Goal: Task Accomplishment & Management: Use online tool/utility

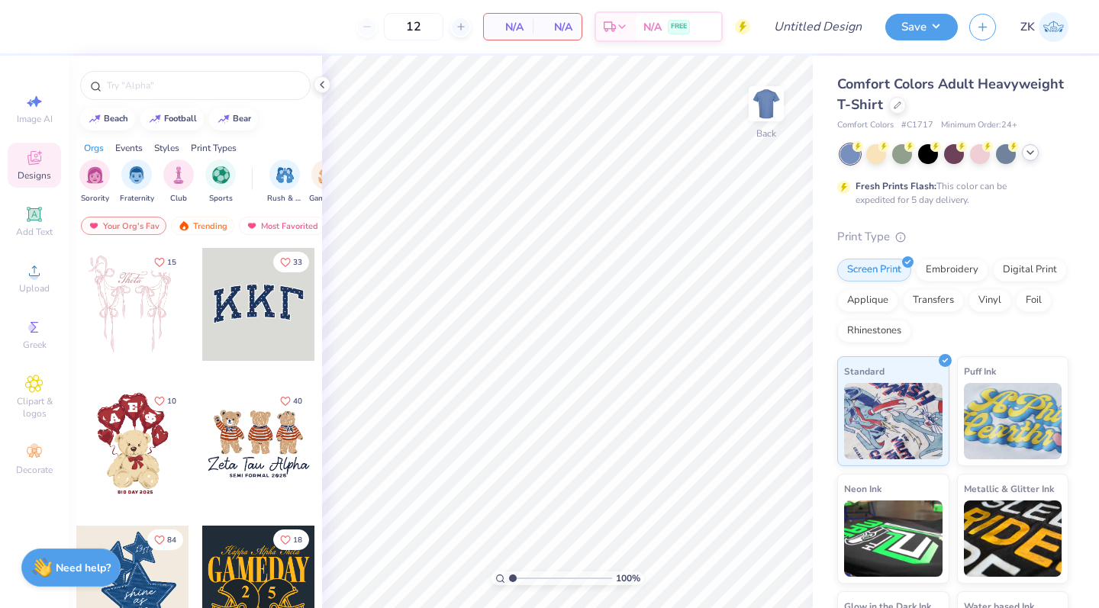
click at [1032, 151] on icon at bounding box center [1030, 153] width 12 height 12
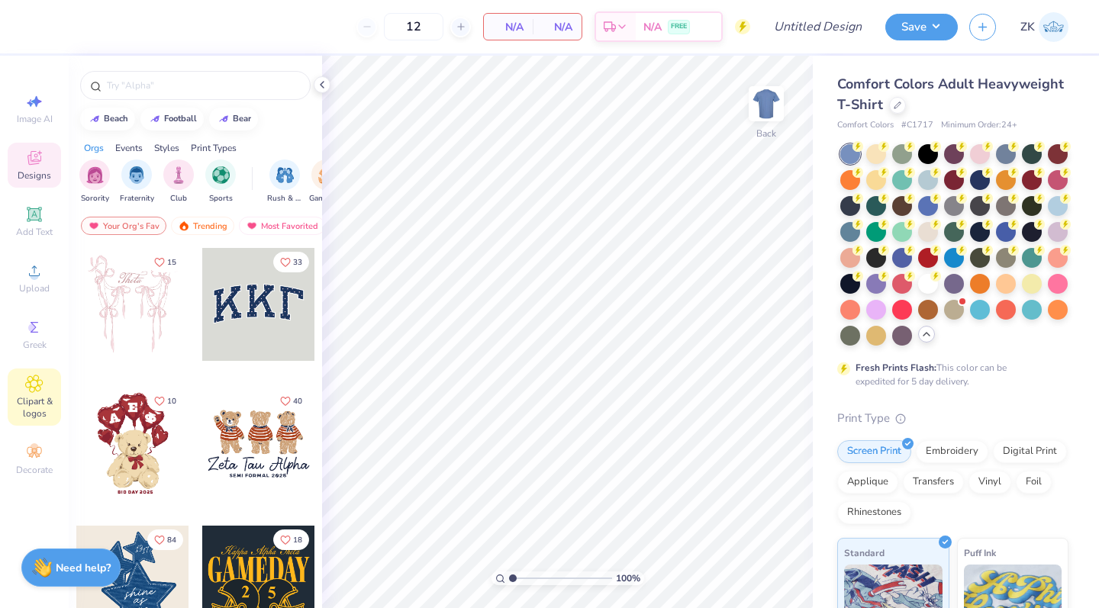
click at [27, 406] on span "Clipart & logos" at bounding box center [34, 407] width 53 height 24
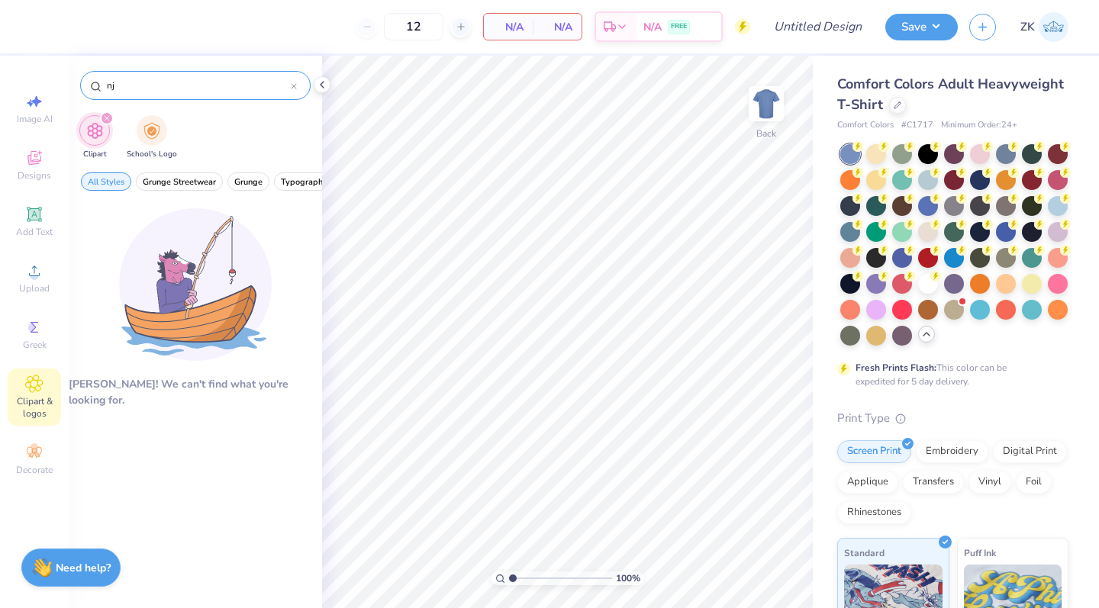
type input "n"
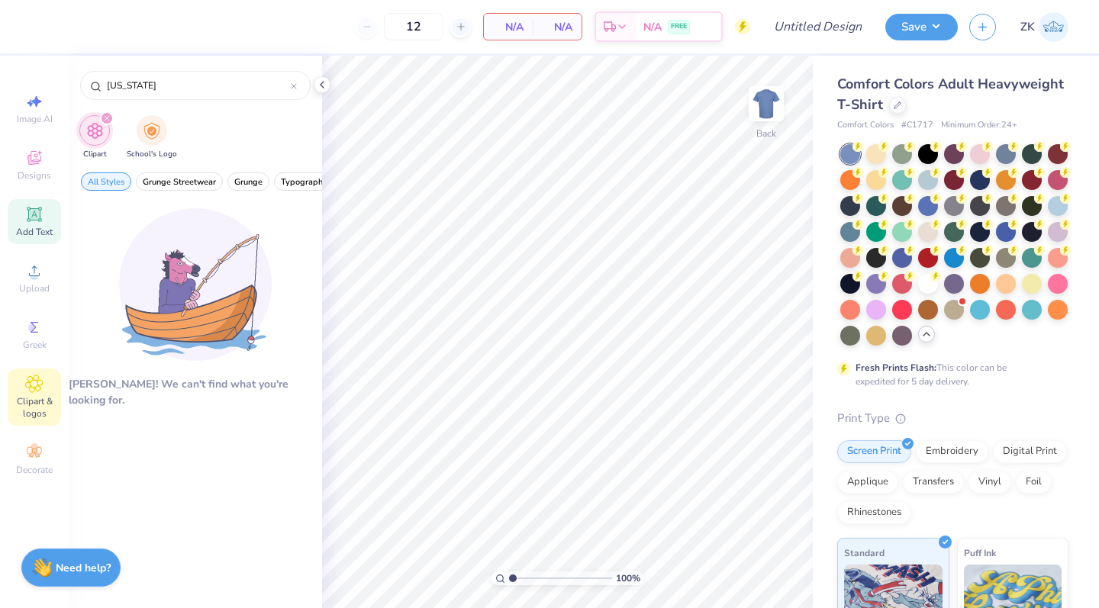
type input "[US_STATE]"
click at [34, 218] on icon at bounding box center [33, 213] width 11 height 11
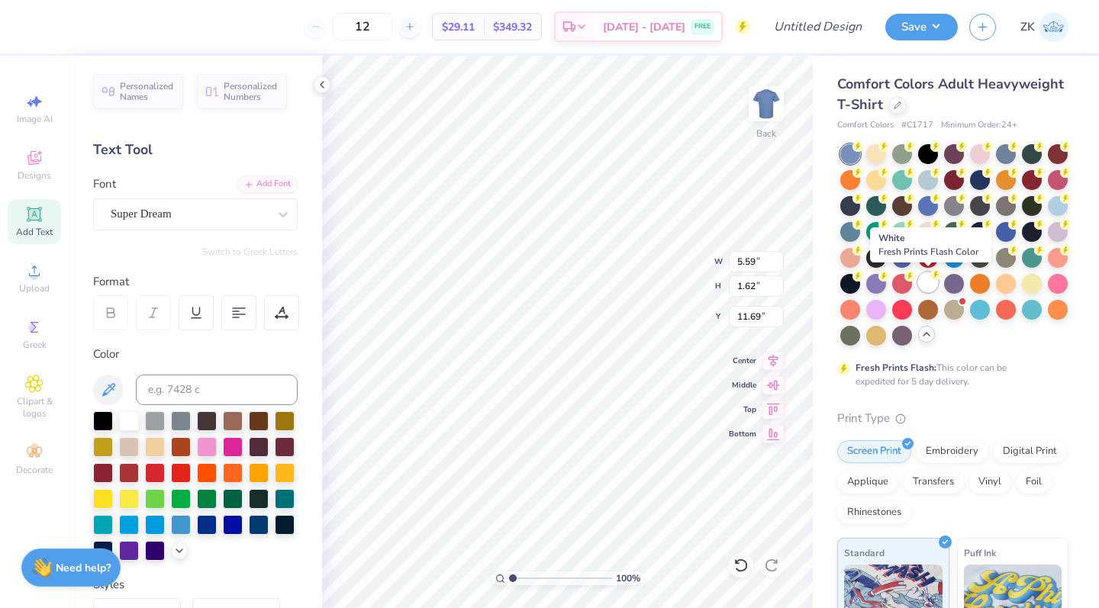
click at [934, 285] on div at bounding box center [928, 282] width 20 height 20
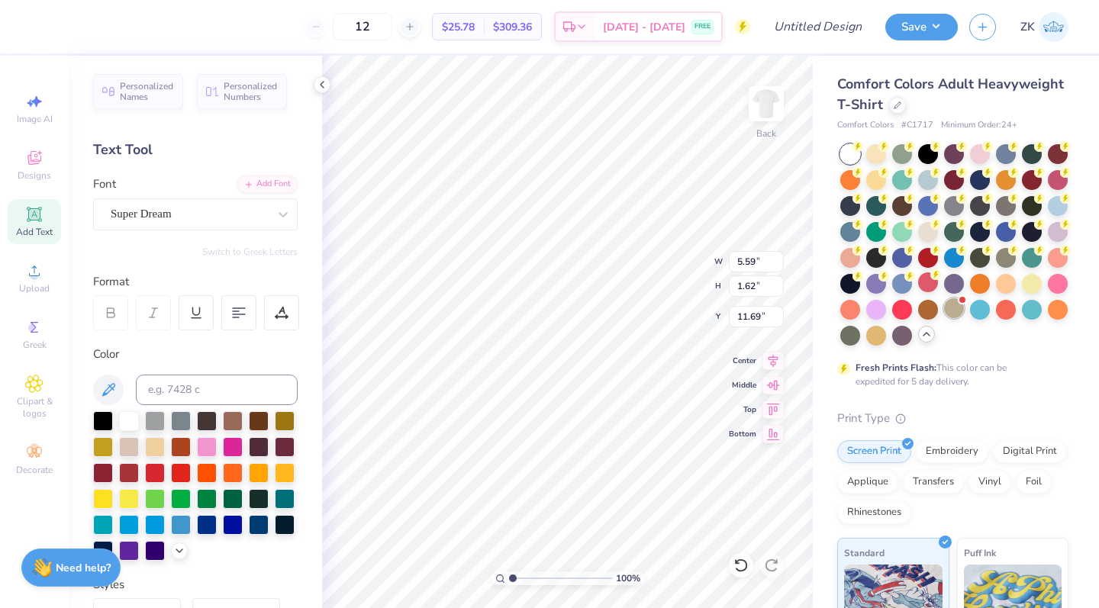
click at [958, 310] on div at bounding box center [954, 308] width 20 height 20
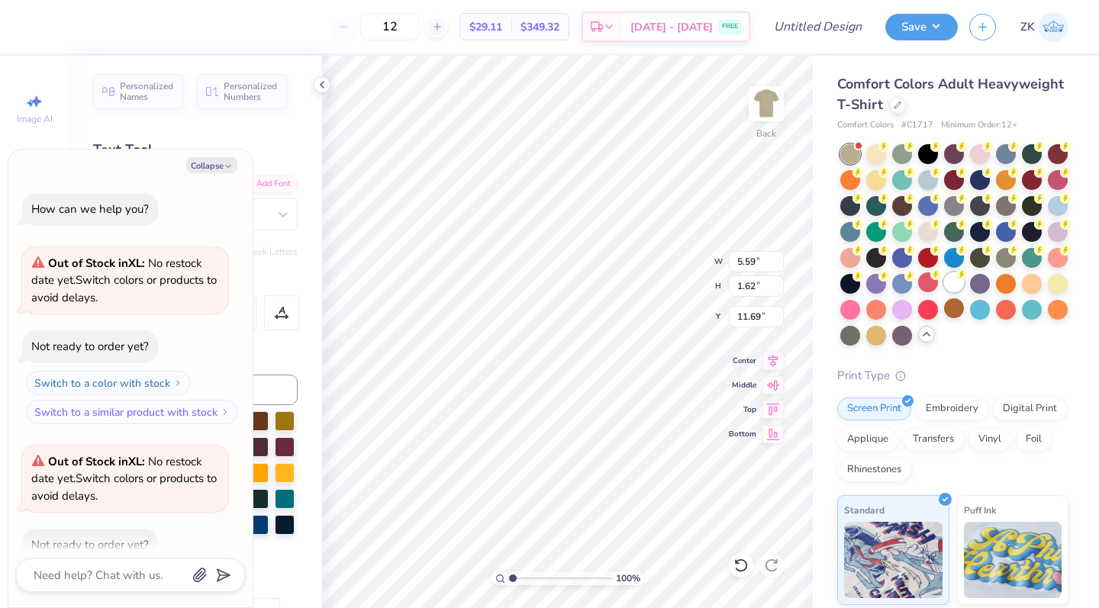
scroll to position [80, 0]
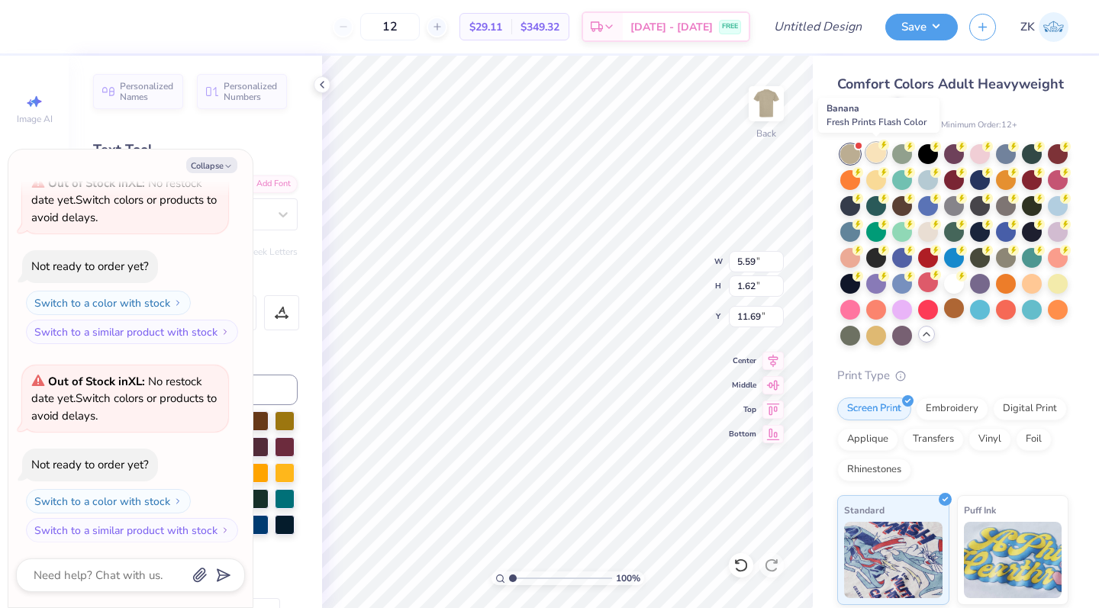
click at [879, 153] on div at bounding box center [876, 153] width 20 height 20
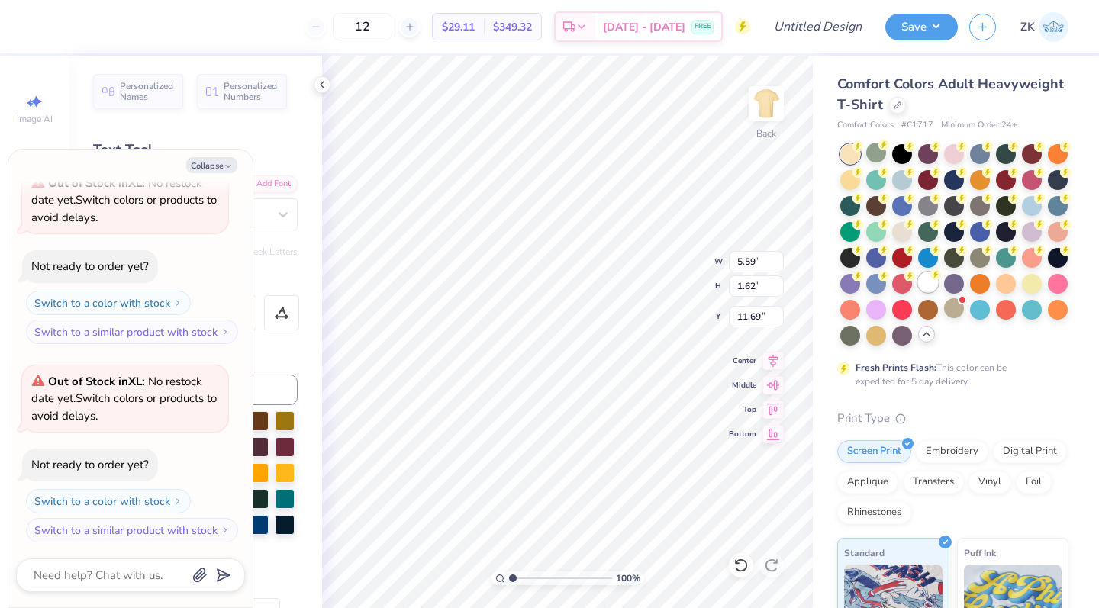
click at [923, 285] on div at bounding box center [928, 282] width 20 height 20
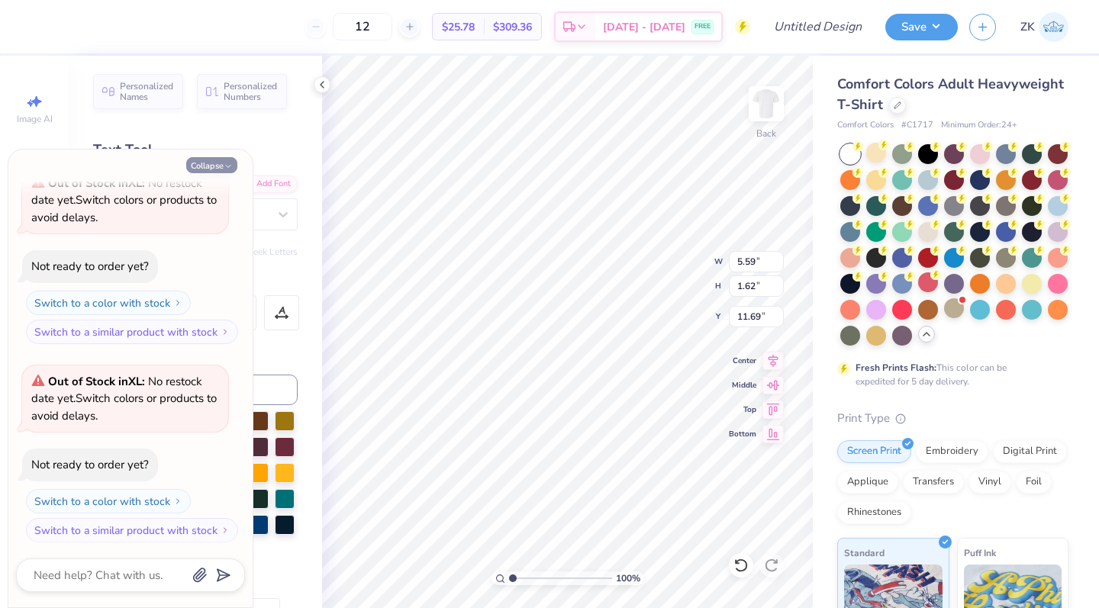
click at [215, 166] on button "Collapse" at bounding box center [211, 165] width 51 height 16
type textarea "x"
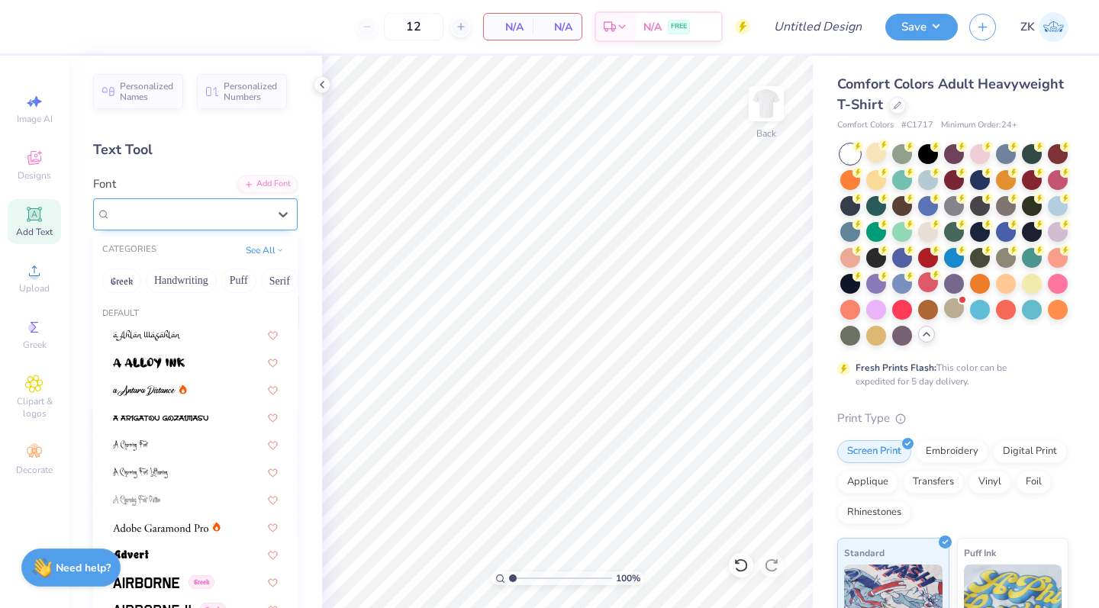
click at [172, 222] on div at bounding box center [189, 214] width 157 height 21
click at [282, 279] on button "Serif" at bounding box center [279, 281] width 37 height 24
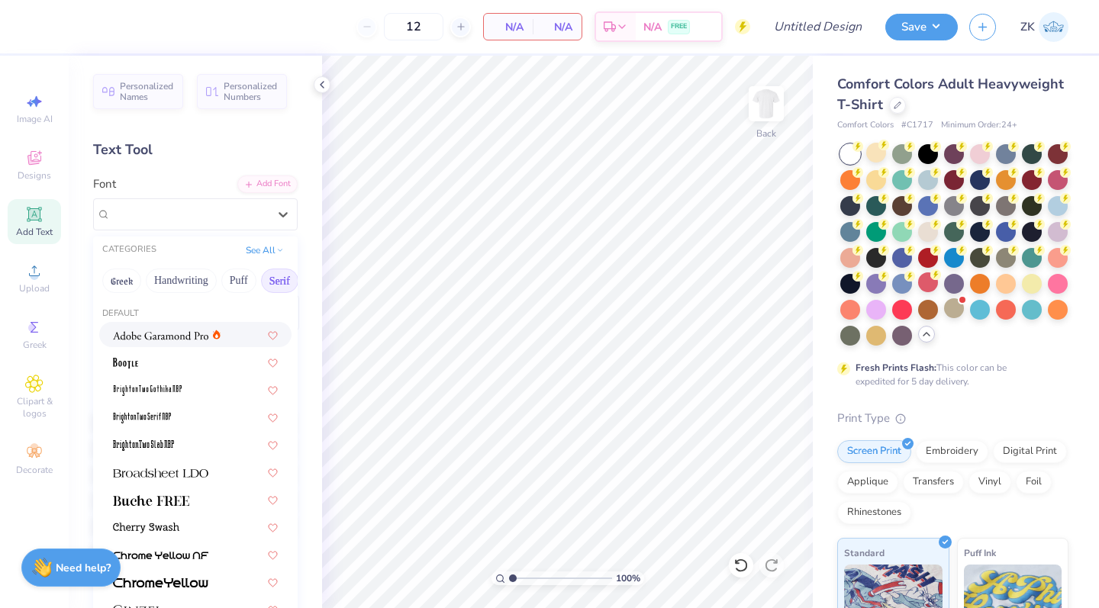
click at [169, 344] on div at bounding box center [195, 334] width 192 height 25
drag, startPoint x: 240, startPoint y: 221, endPoint x: 254, endPoint y: 240, distance: 23.5
click at [240, 220] on div "Adobe Garamond Pro" at bounding box center [189, 214] width 160 height 24
click at [247, 287] on button "Puff" at bounding box center [238, 281] width 35 height 24
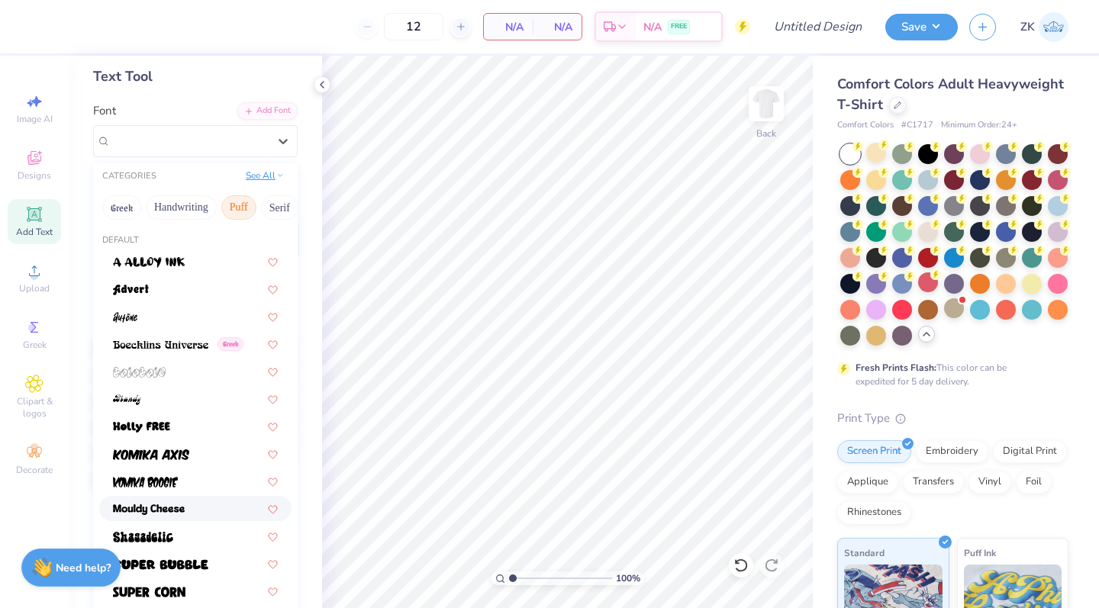
scroll to position [31, 0]
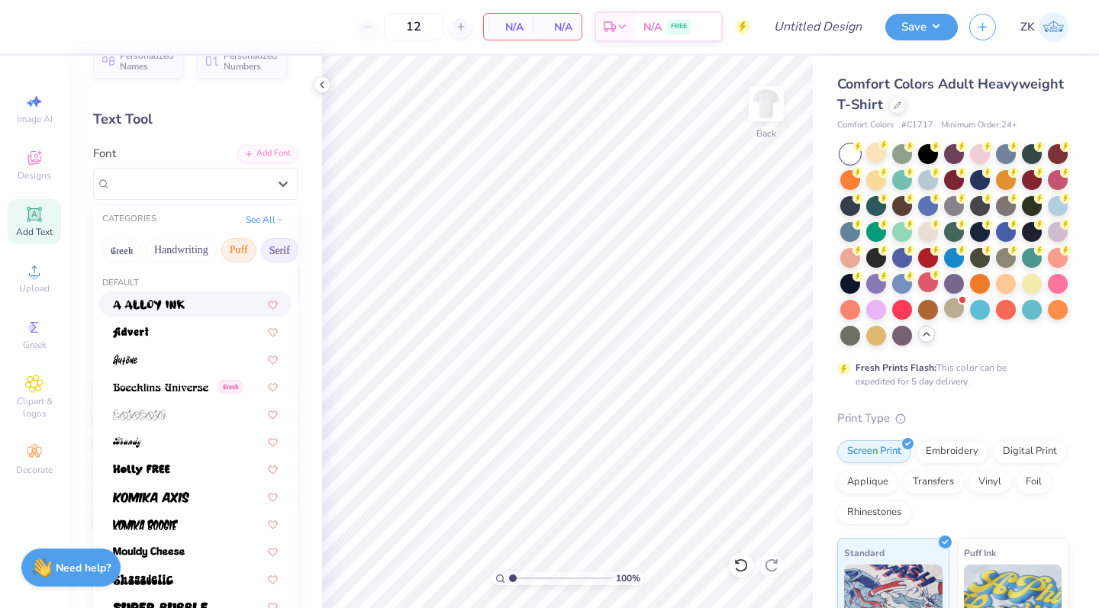
click at [273, 256] on button "Serif" at bounding box center [279, 250] width 37 height 24
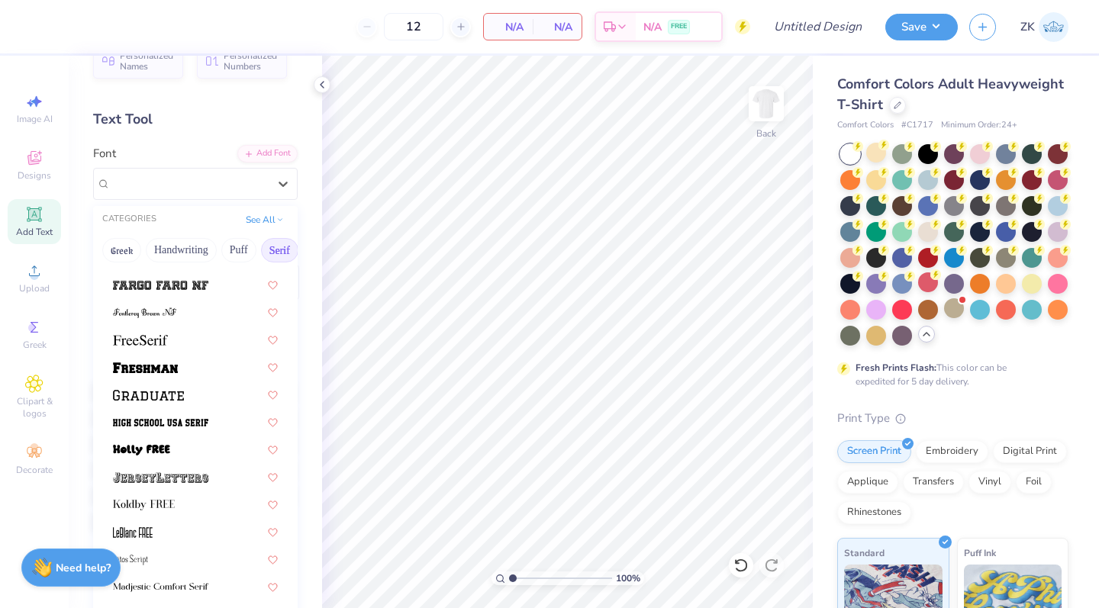
scroll to position [1259, 0]
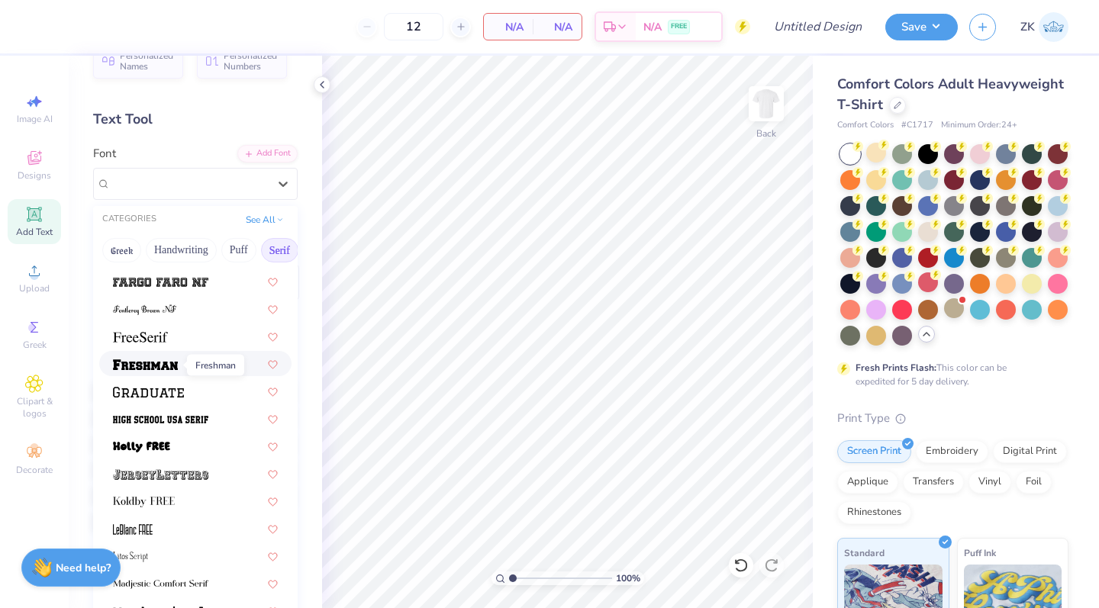
click at [173, 366] on img at bounding box center [145, 365] width 65 height 11
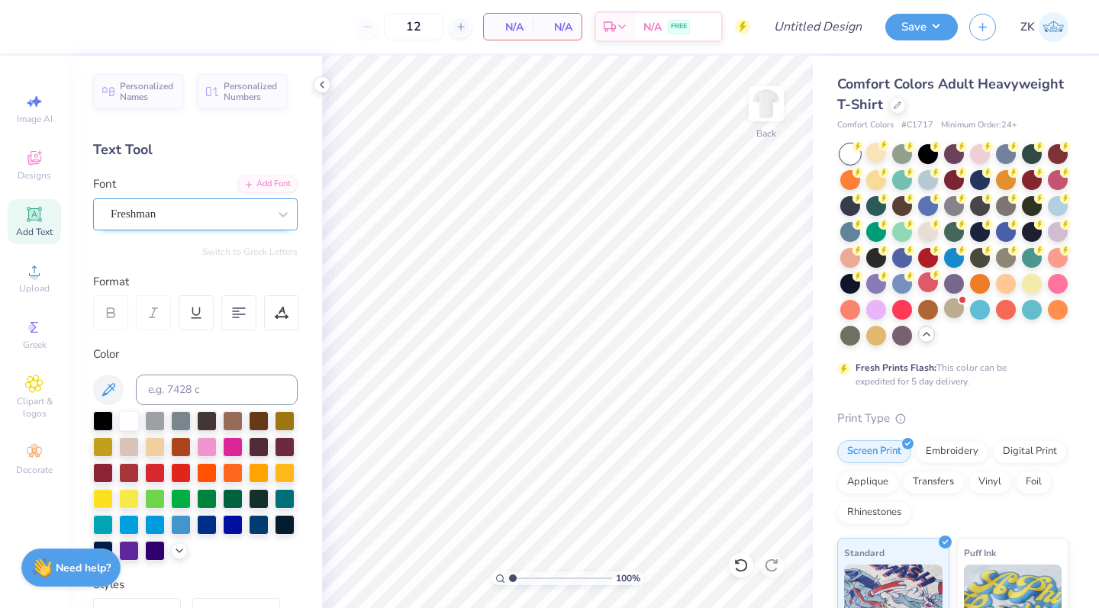
scroll to position [0, 0]
click at [740, 566] on icon at bounding box center [741, 565] width 15 height 15
click at [737, 563] on icon at bounding box center [737, 561] width 3 height 3
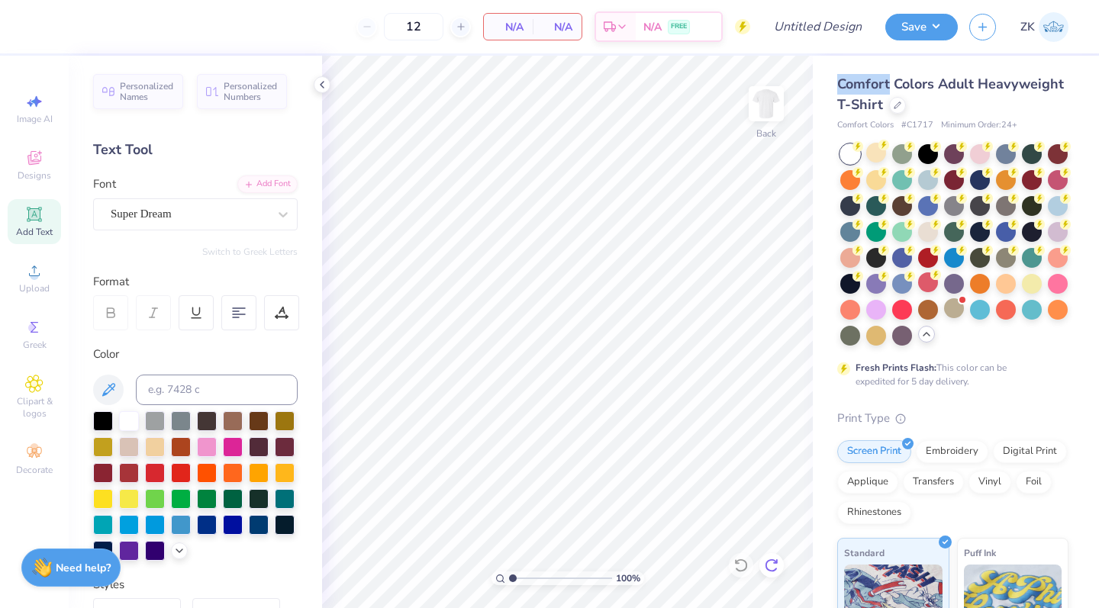
click at [769, 562] on icon at bounding box center [771, 566] width 13 height 14
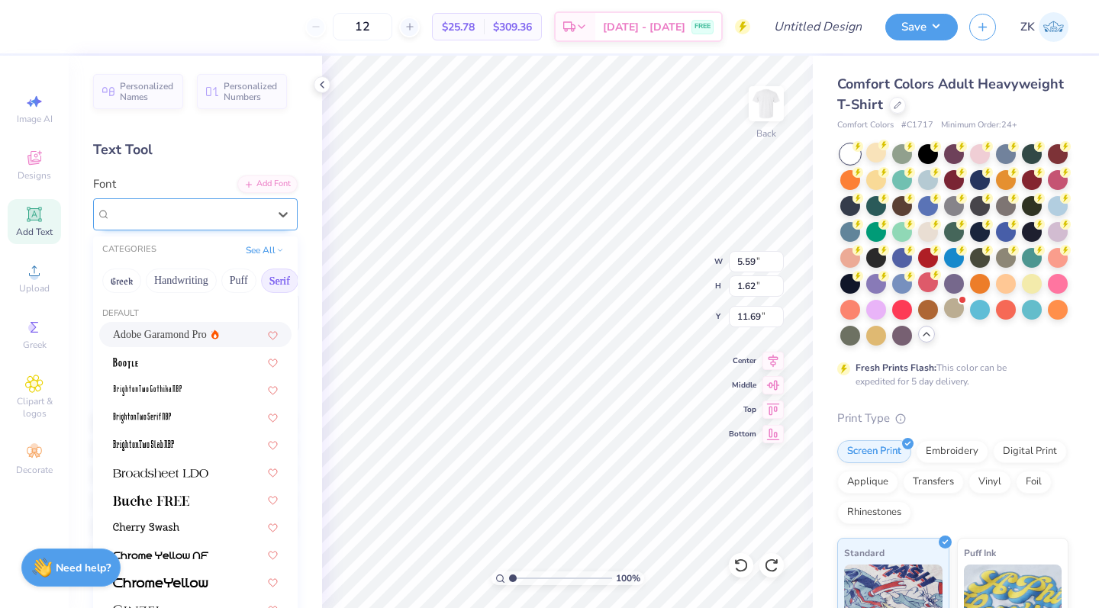
click at [224, 210] on div "Super Dream" at bounding box center [189, 214] width 160 height 24
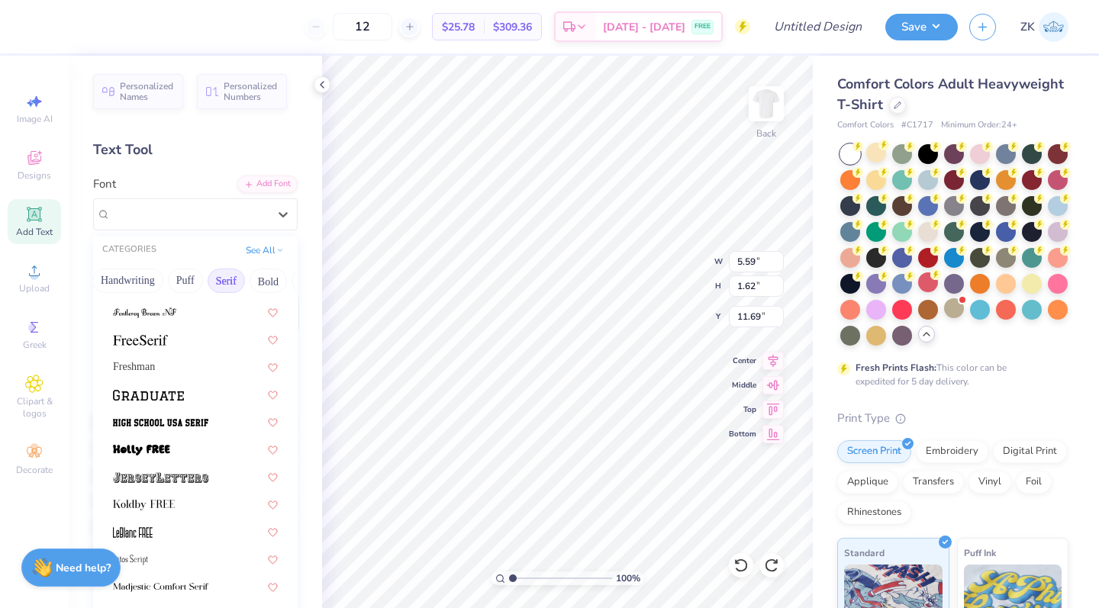
scroll to position [1290, 0]
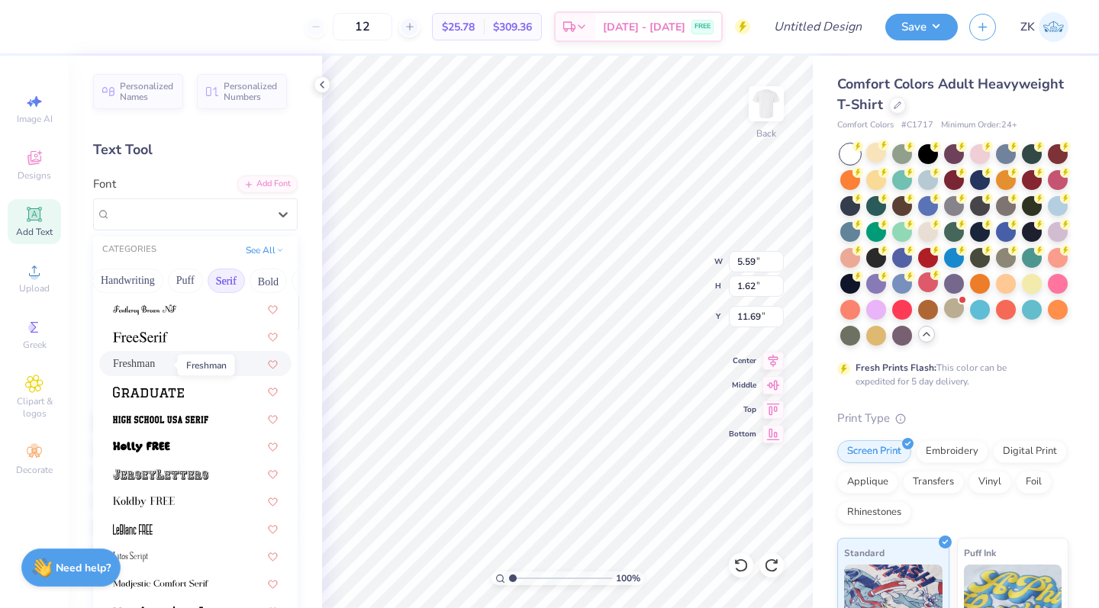
click at [155, 363] on span "Freshman" at bounding box center [134, 364] width 42 height 16
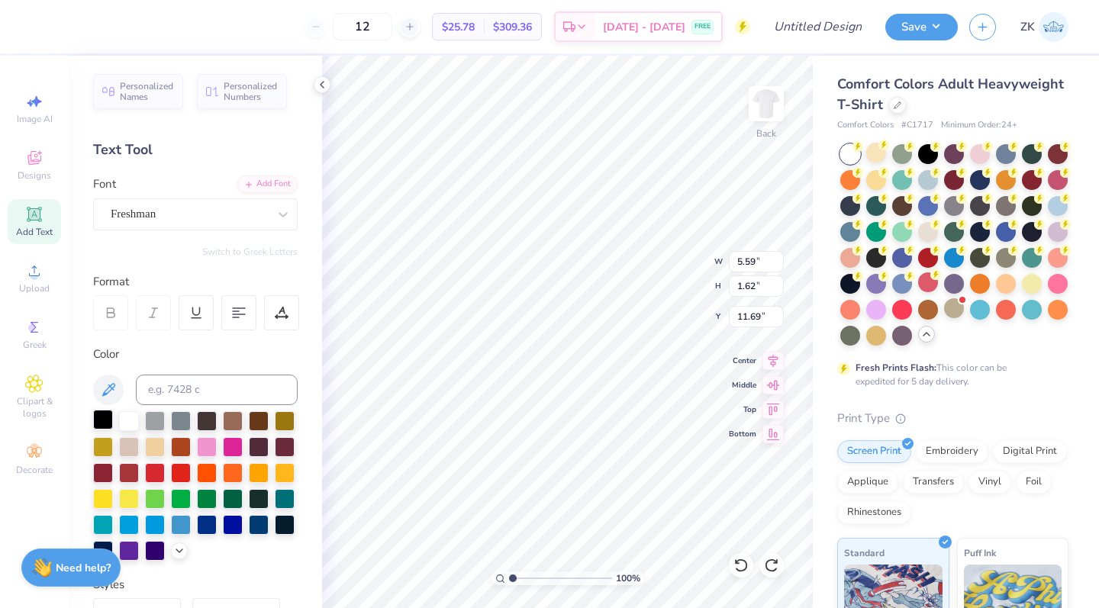
click at [108, 414] on div at bounding box center [103, 420] width 20 height 20
type textarea "Vote Jack"
click at [771, 416] on icon at bounding box center [773, 407] width 21 height 18
type input "12.42"
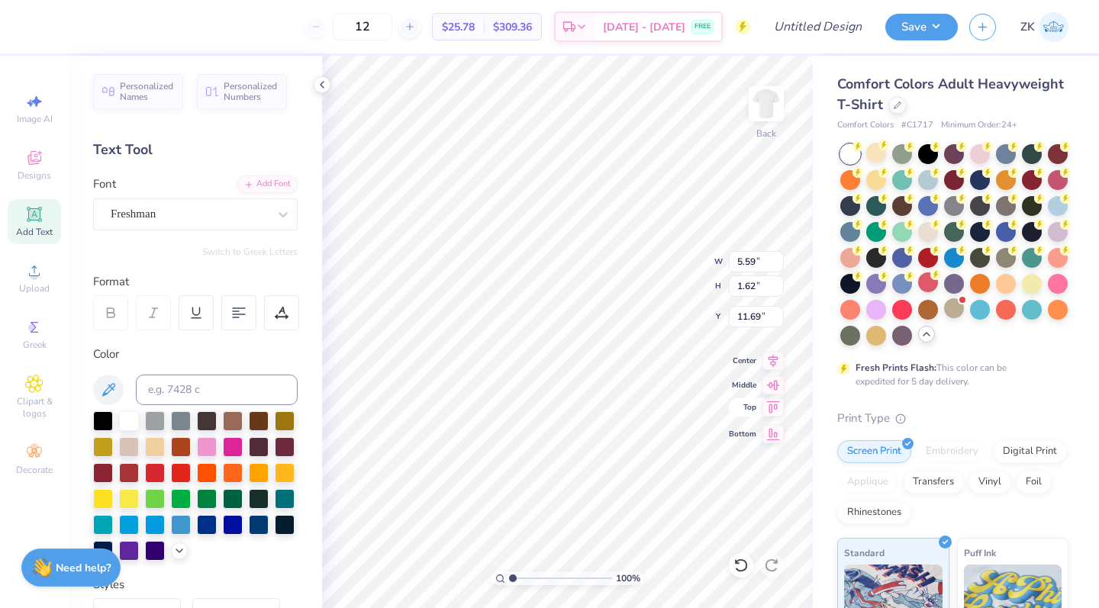
type input "1.93"
type input "0.50"
click at [32, 451] on circle at bounding box center [34, 447] width 8 height 8
click at [150, 469] on div at bounding box center [155, 472] width 20 height 20
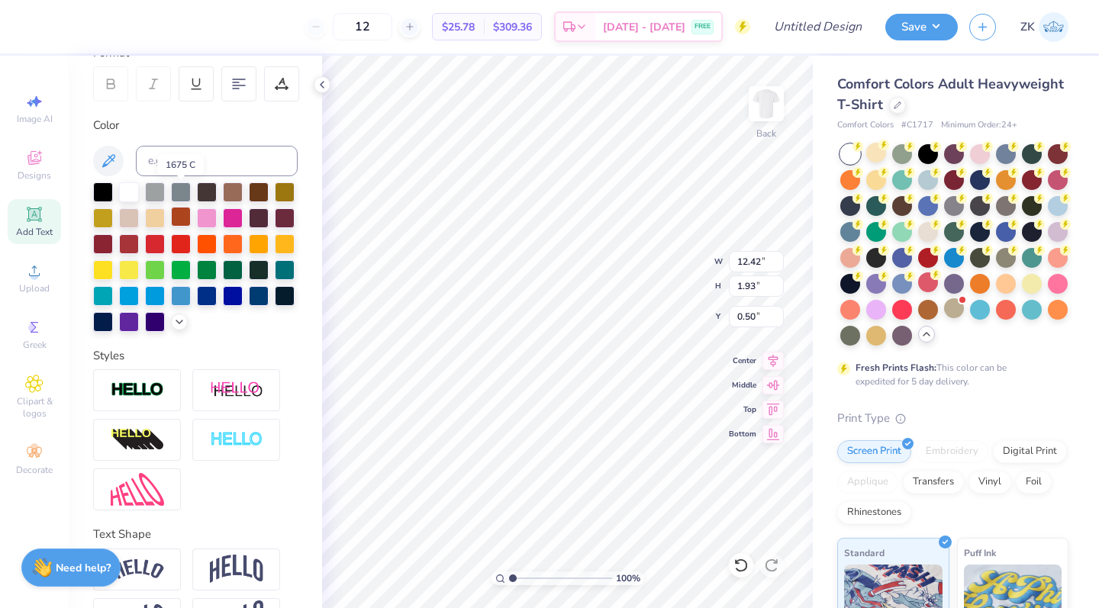
scroll to position [279, 0]
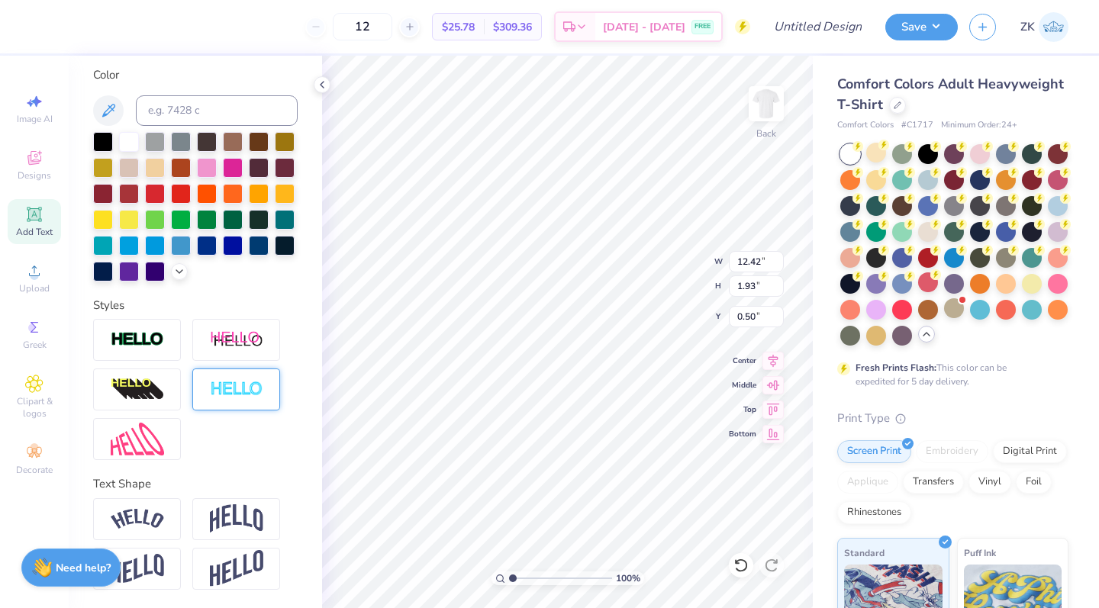
click at [241, 374] on div at bounding box center [236, 390] width 88 height 42
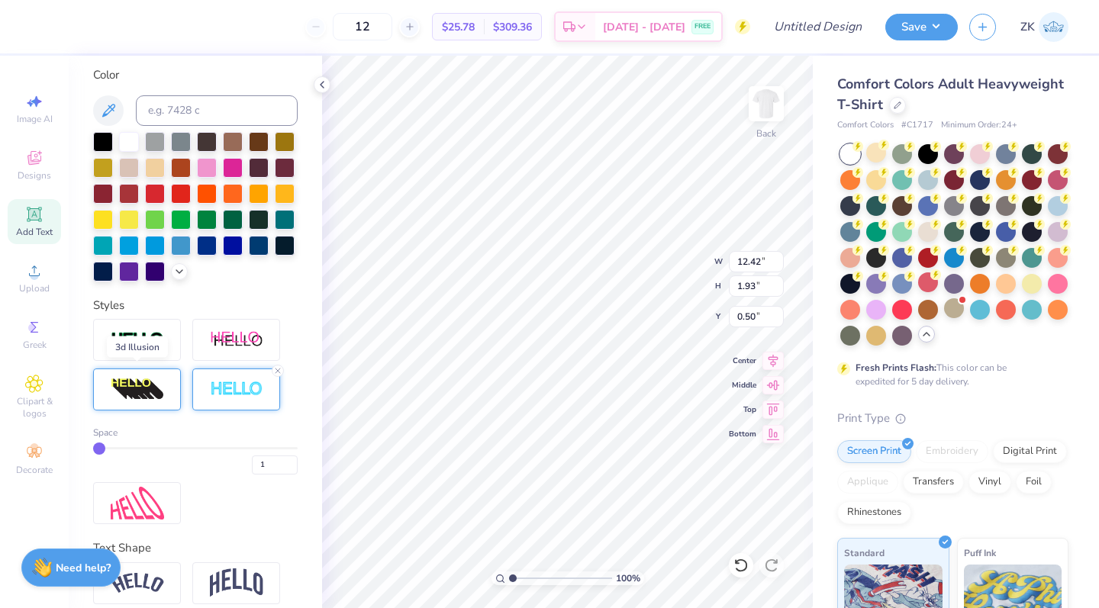
scroll to position [318, 0]
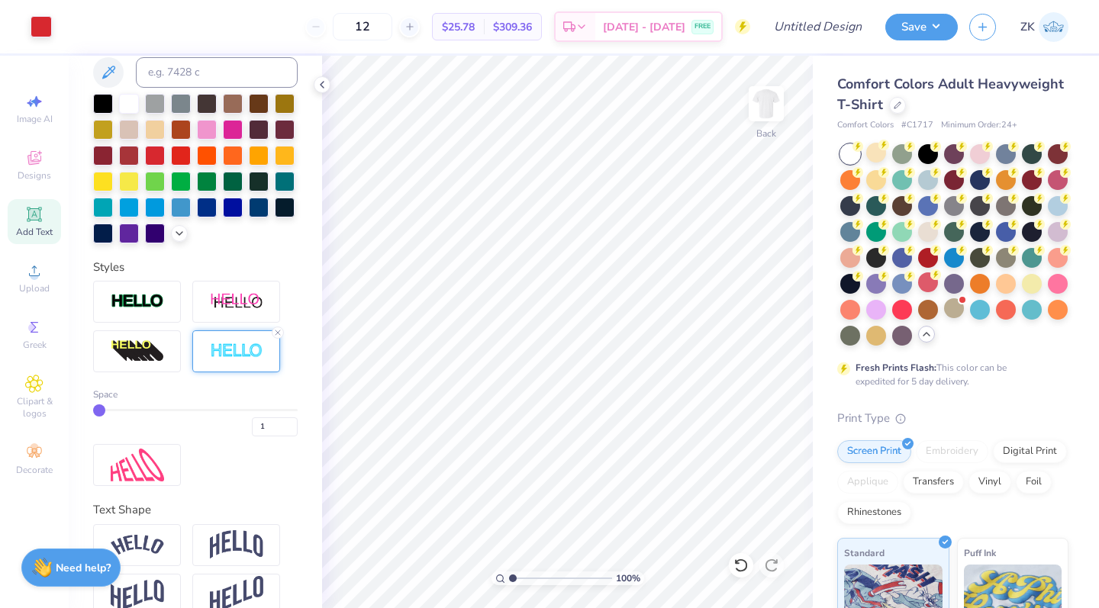
click at [31, 221] on icon at bounding box center [34, 214] width 18 height 18
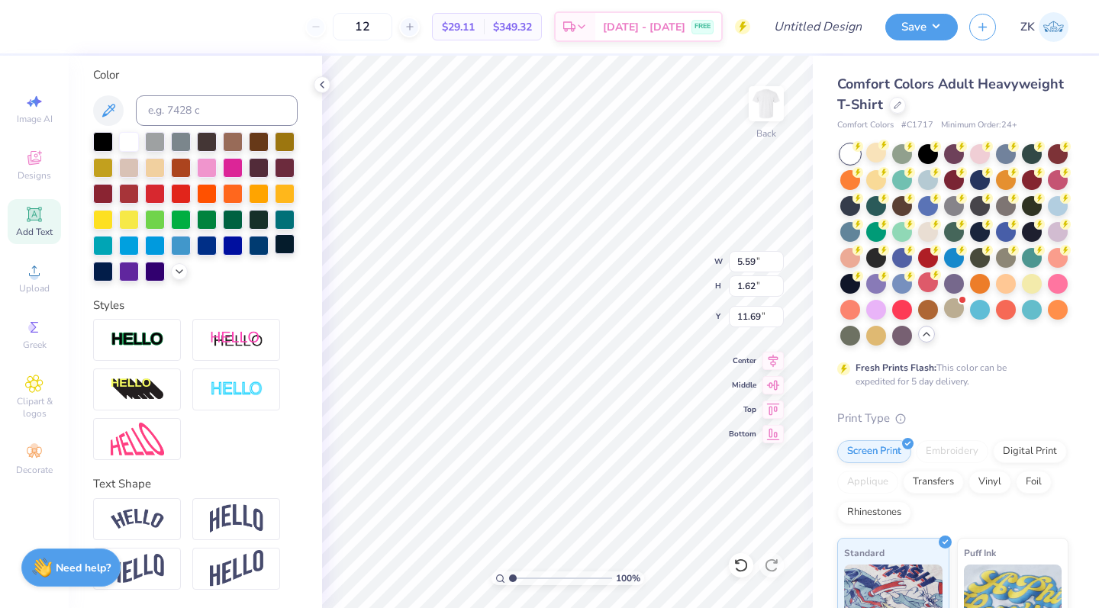
scroll to position [0, 8]
type textarea "“Action, Not Talk – [PERSON_NAME]!”"
click at [741, 564] on icon at bounding box center [741, 565] width 15 height 15
click at [764, 105] on img at bounding box center [766, 103] width 61 height 61
click at [766, 99] on img at bounding box center [766, 103] width 61 height 61
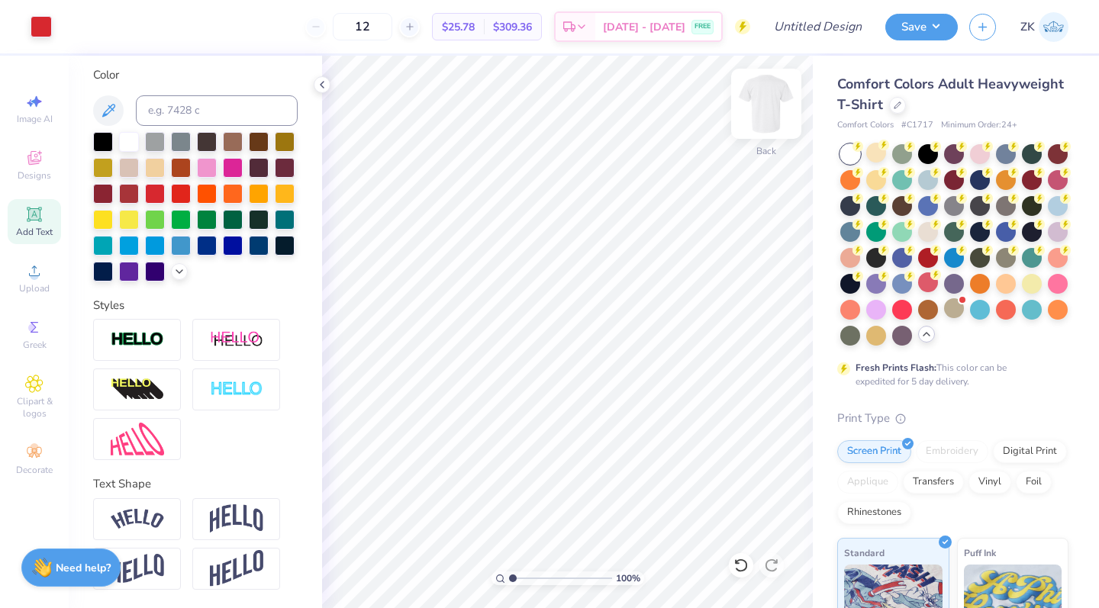
click at [768, 110] on img at bounding box center [766, 103] width 61 height 61
click at [27, 224] on div "Add Text" at bounding box center [34, 221] width 53 height 45
type textarea "“Action, Not Talk – [PERSON_NAME]!”"
click at [140, 533] on div at bounding box center [137, 519] width 88 height 42
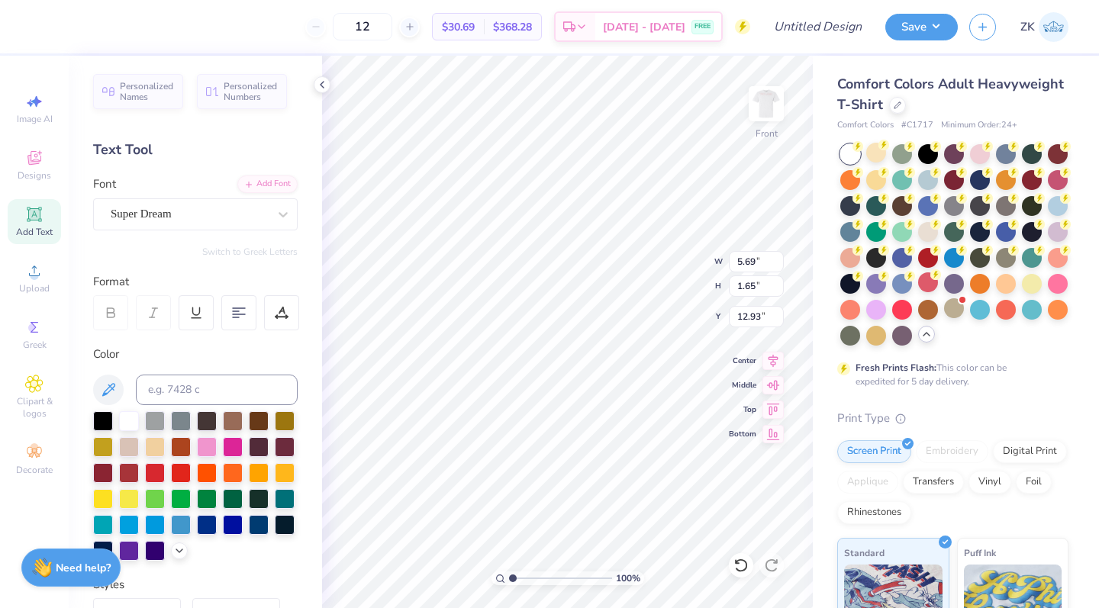
scroll to position [0, 0]
click at [166, 213] on span "Super Dream" at bounding box center [141, 214] width 61 height 18
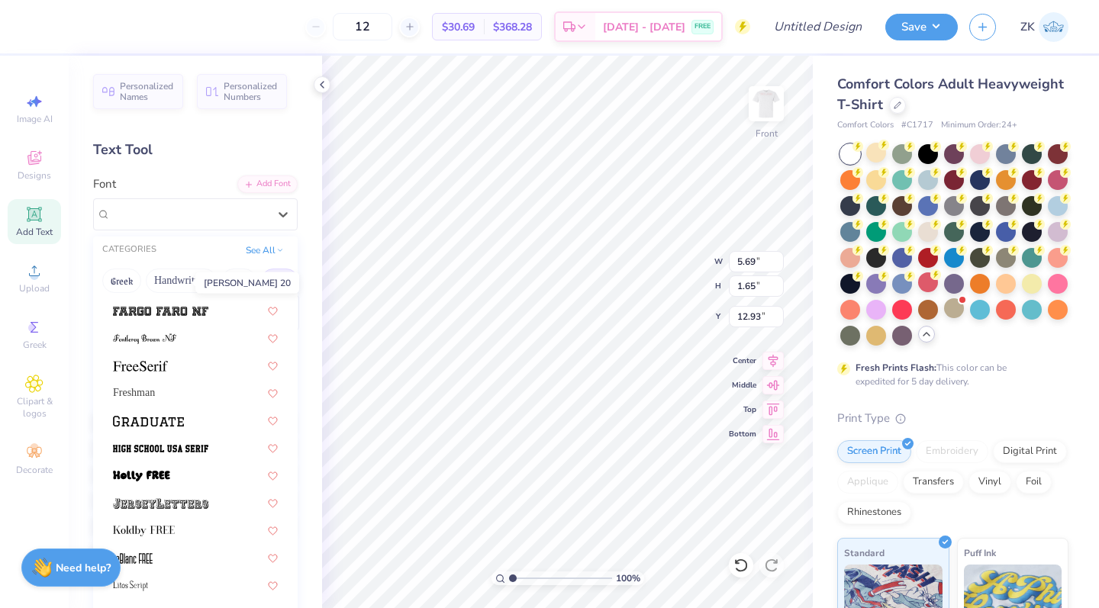
scroll to position [1263, 0]
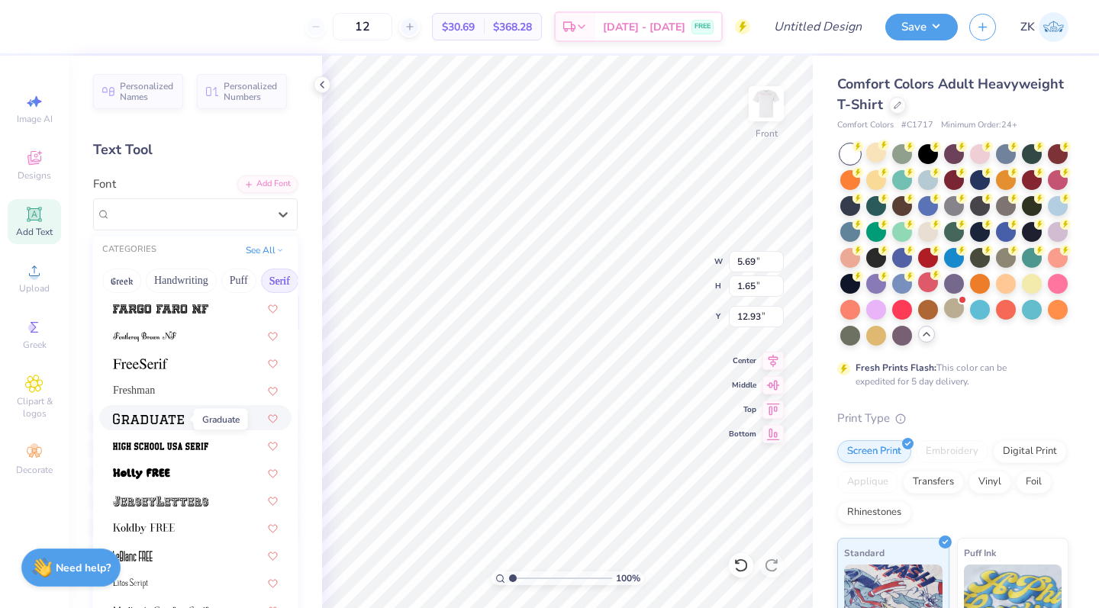
click at [158, 421] on img at bounding box center [148, 419] width 71 height 11
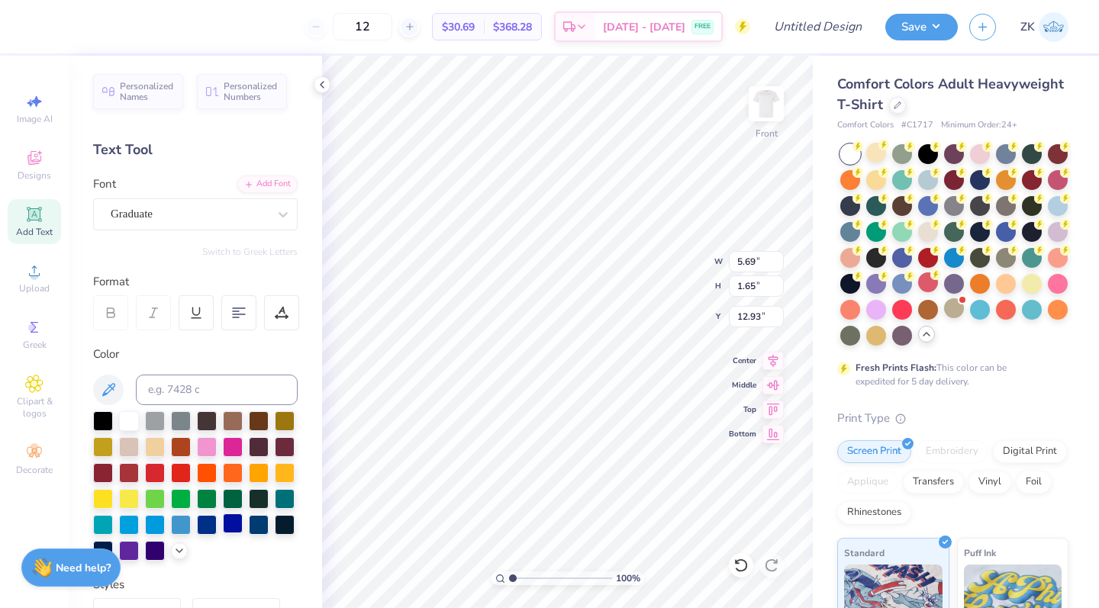
click at [230, 520] on div at bounding box center [233, 524] width 20 height 20
click at [772, 404] on icon at bounding box center [773, 407] width 21 height 18
type input "0.50"
click at [753, 94] on img at bounding box center [766, 103] width 61 height 61
click at [37, 202] on div "Add Text" at bounding box center [34, 221] width 53 height 45
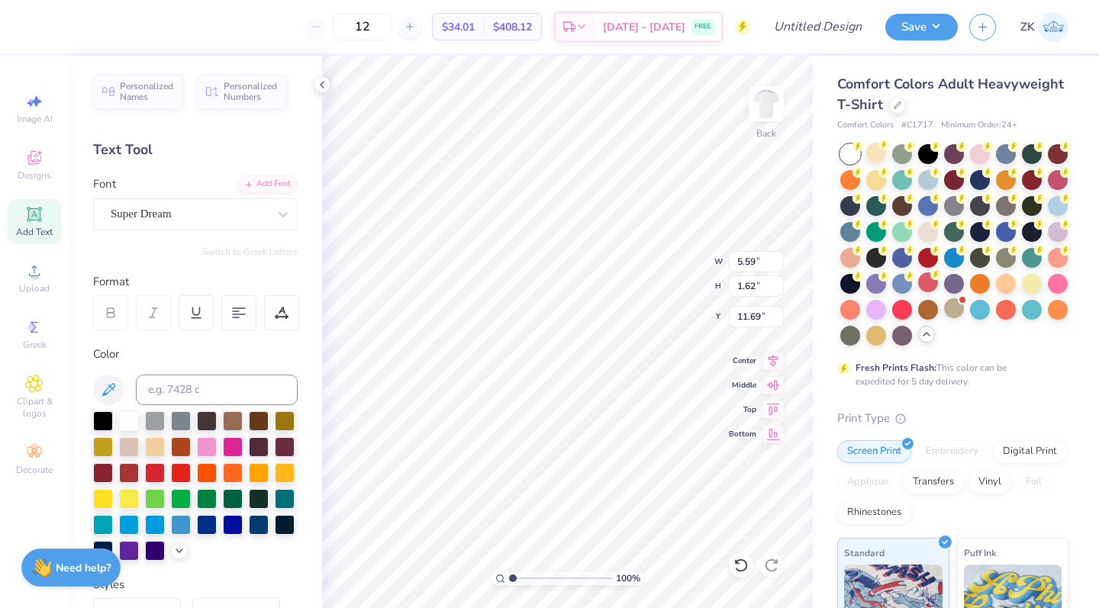
scroll to position [0, 2]
type textarea "If you want:"
click at [105, 525] on div at bounding box center [103, 524] width 20 height 20
click at [104, 425] on div at bounding box center [103, 420] width 20 height 20
type input "3.00"
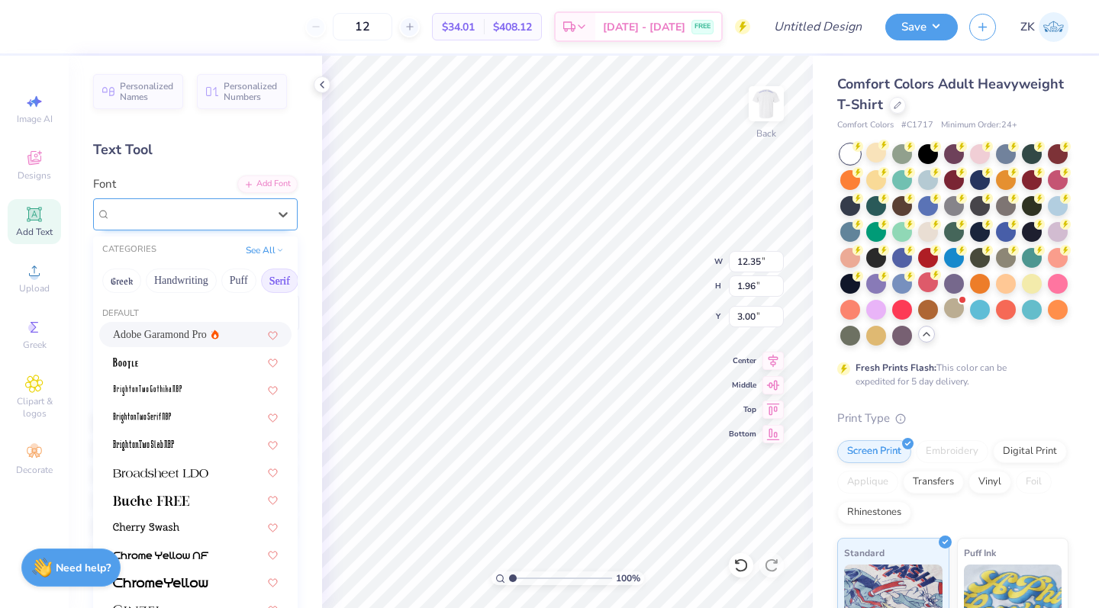
click at [245, 217] on div "Super Dream" at bounding box center [189, 214] width 160 height 24
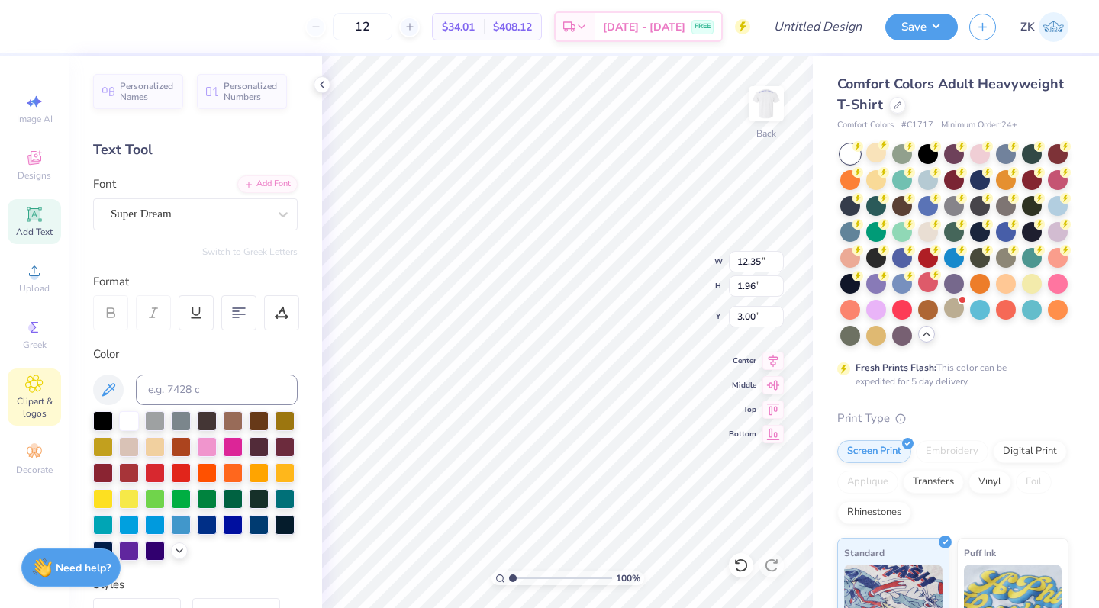
click at [31, 414] on span "Clipart & logos" at bounding box center [34, 407] width 53 height 24
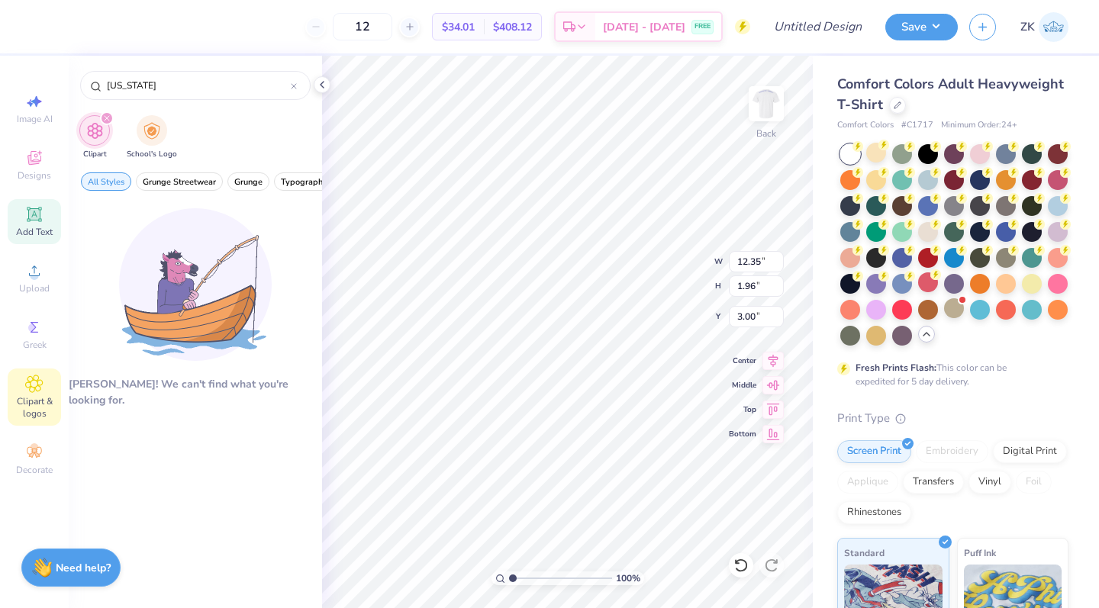
click at [37, 221] on icon at bounding box center [34, 214] width 15 height 15
type input "5.59"
type input "1.62"
type input "11.69"
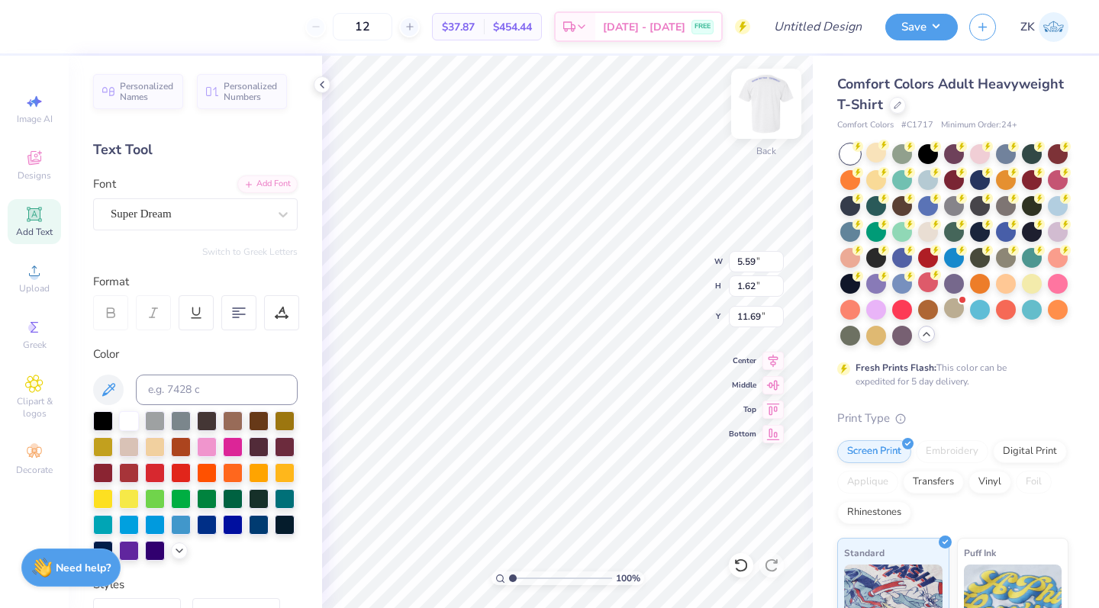
click at [765, 104] on img at bounding box center [766, 103] width 61 height 61
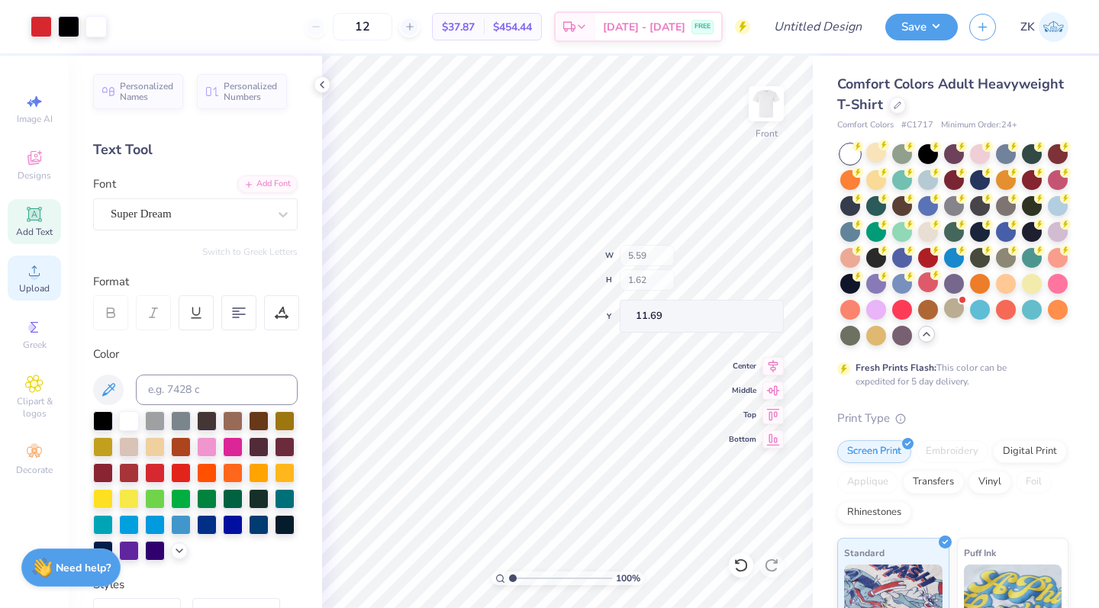
click at [25, 285] on span "Upload" at bounding box center [34, 288] width 31 height 12
click at [392, 24] on input "12" at bounding box center [363, 26] width 60 height 27
type input "1"
type input "100"
click at [43, 278] on icon at bounding box center [34, 271] width 18 height 18
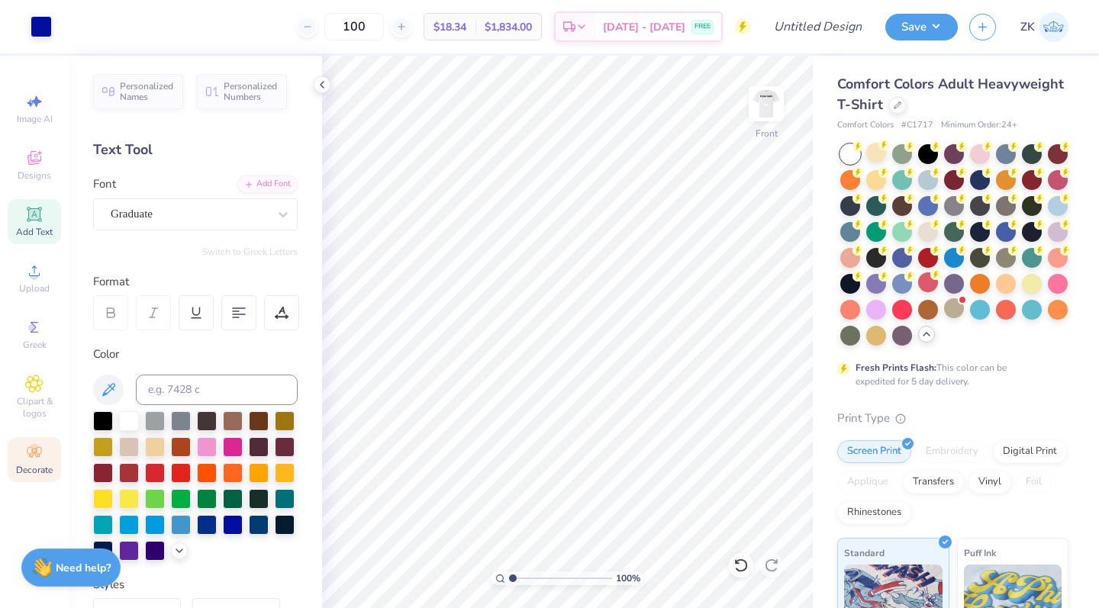
click at [32, 443] on icon at bounding box center [34, 452] width 18 height 18
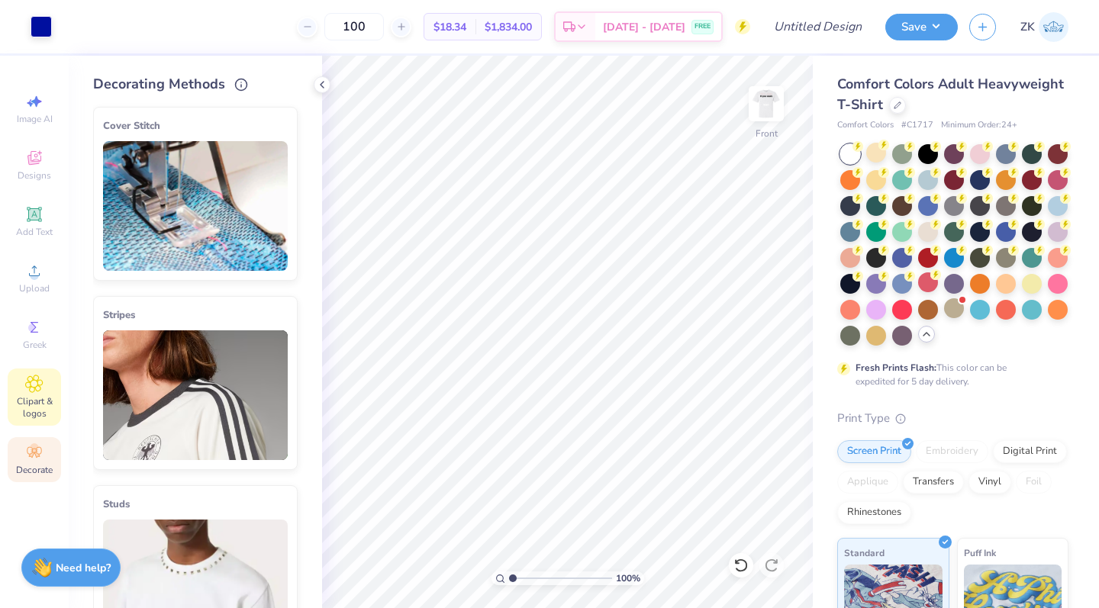
click at [34, 399] on span "Clipart & logos" at bounding box center [34, 407] width 53 height 24
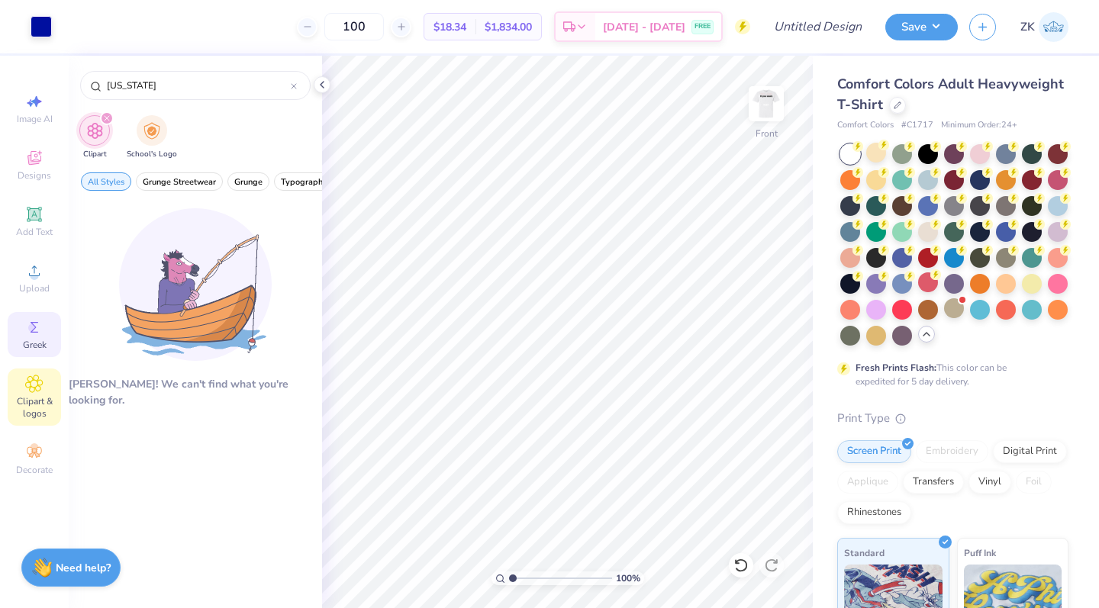
click at [28, 332] on icon at bounding box center [34, 327] width 18 height 18
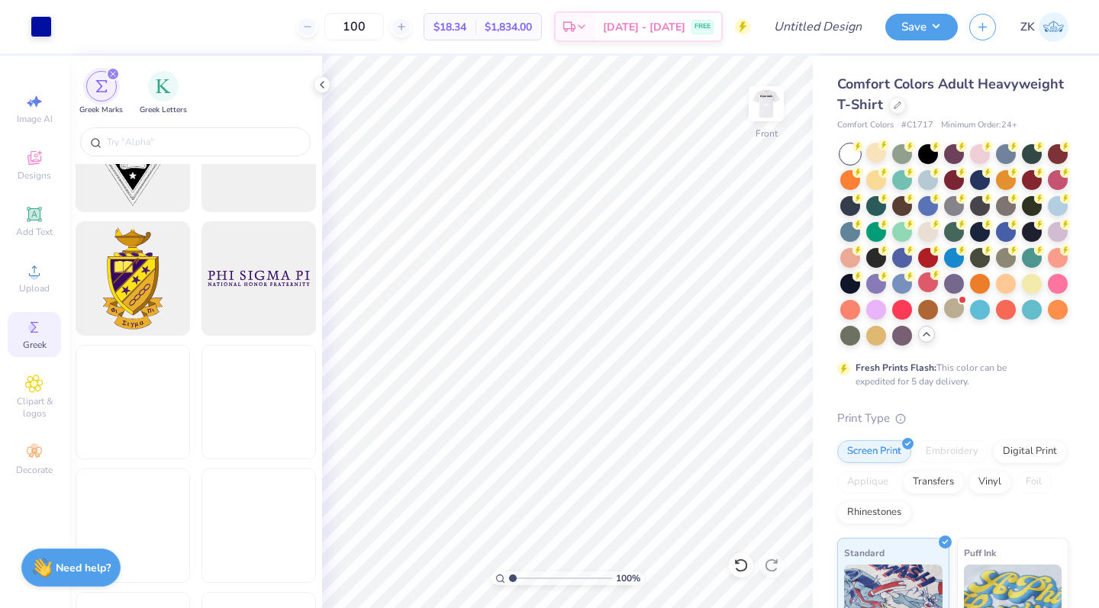
scroll to position [705, 0]
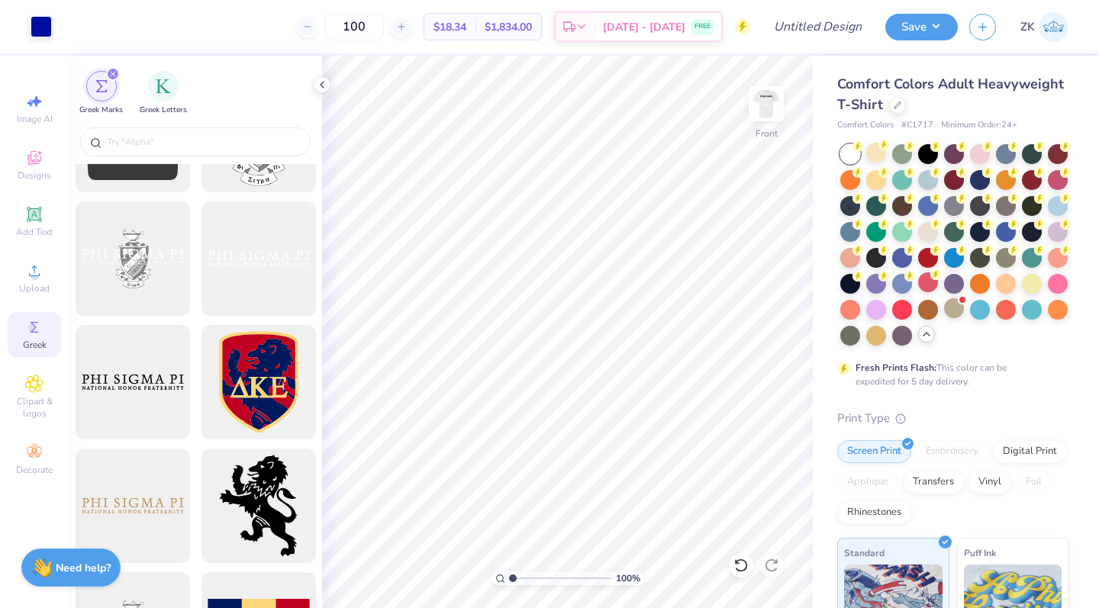
click at [114, 73] on icon "filter for Greek Marks" at bounding box center [113, 74] width 6 height 6
click at [111, 67] on div "filter for Greek Marks" at bounding box center [113, 74] width 14 height 14
click at [40, 273] on icon at bounding box center [34, 271] width 18 height 18
click at [322, 82] on icon at bounding box center [322, 85] width 12 height 12
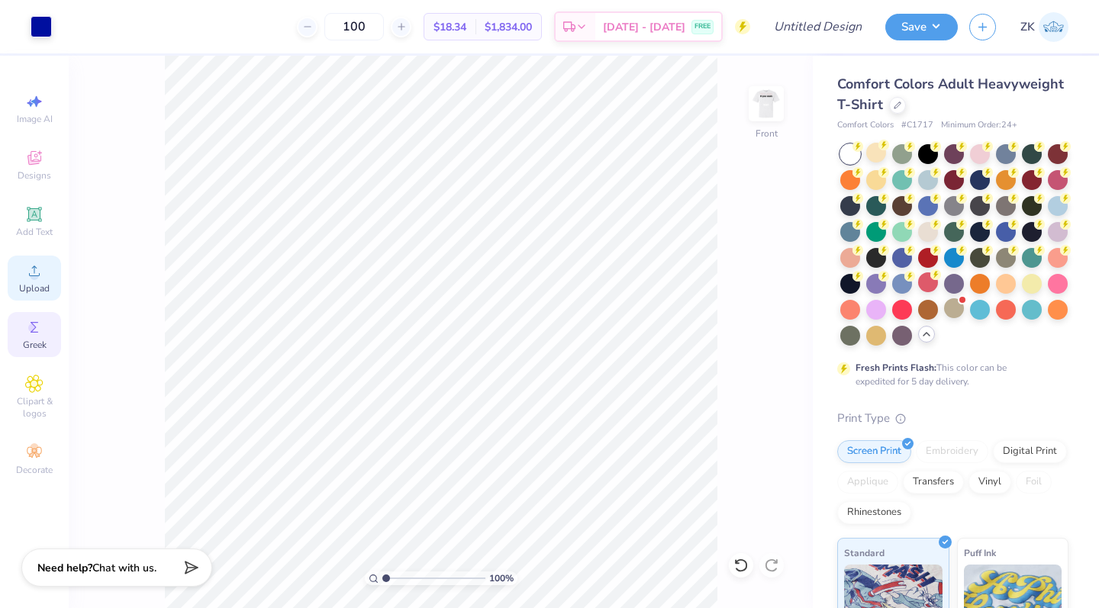
click at [22, 282] on div "Upload" at bounding box center [34, 278] width 53 height 45
click at [45, 163] on div "Designs" at bounding box center [34, 165] width 53 height 45
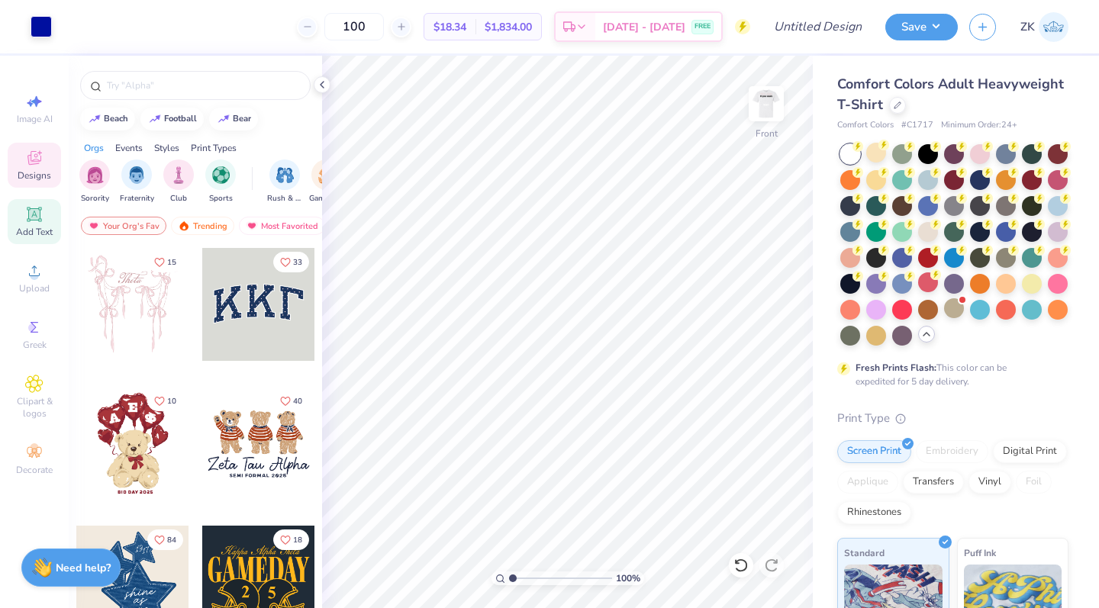
click at [30, 229] on span "Add Text" at bounding box center [34, 232] width 37 height 12
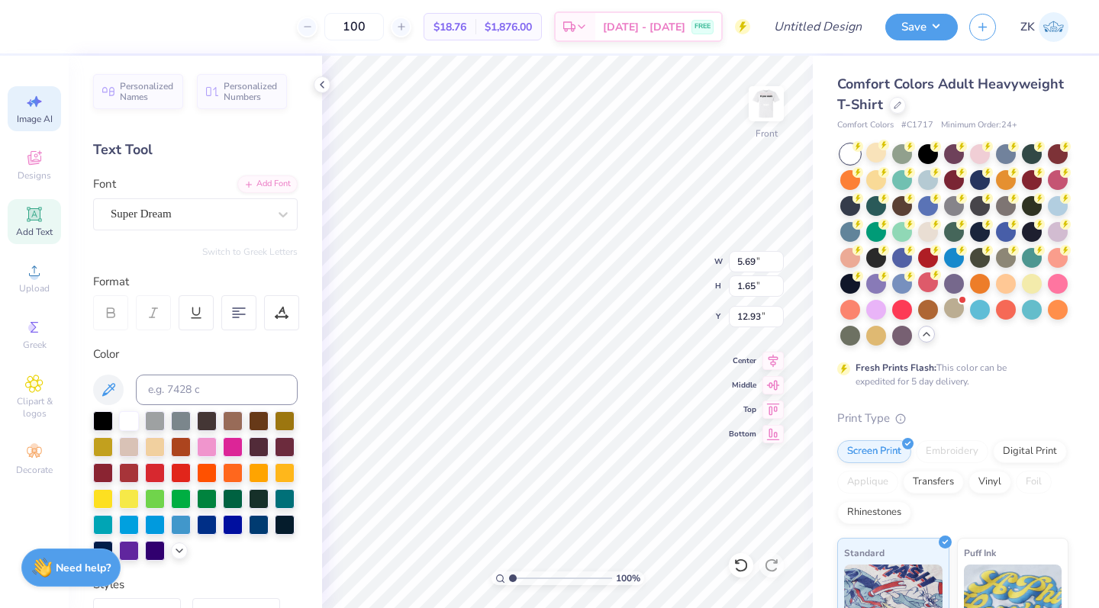
click at [33, 112] on div "Image AI" at bounding box center [34, 108] width 53 height 45
select select "4"
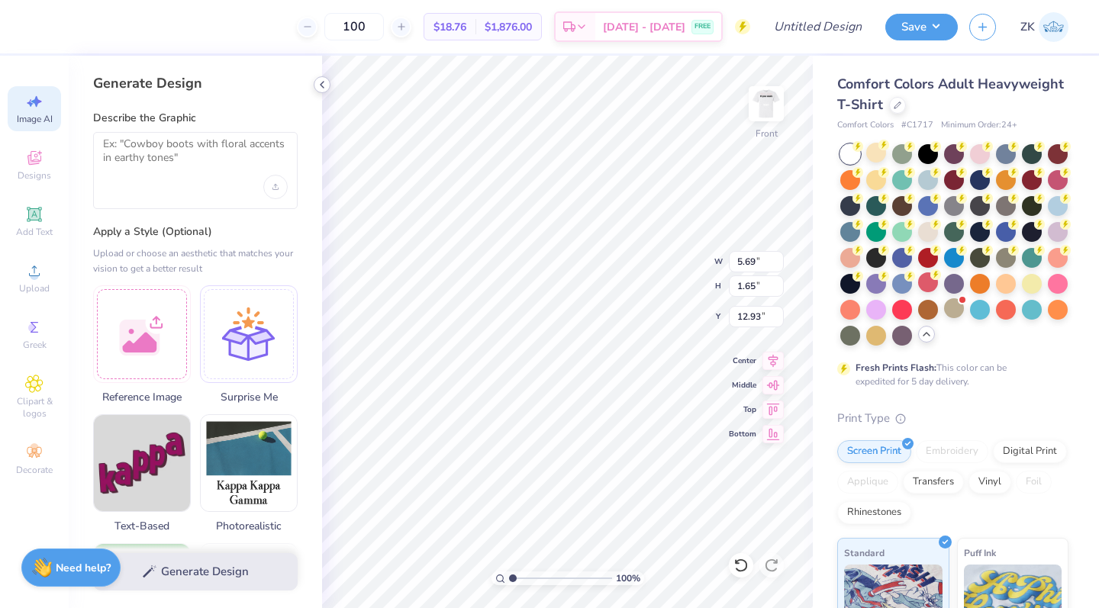
click at [320, 85] on icon at bounding box center [322, 85] width 12 height 12
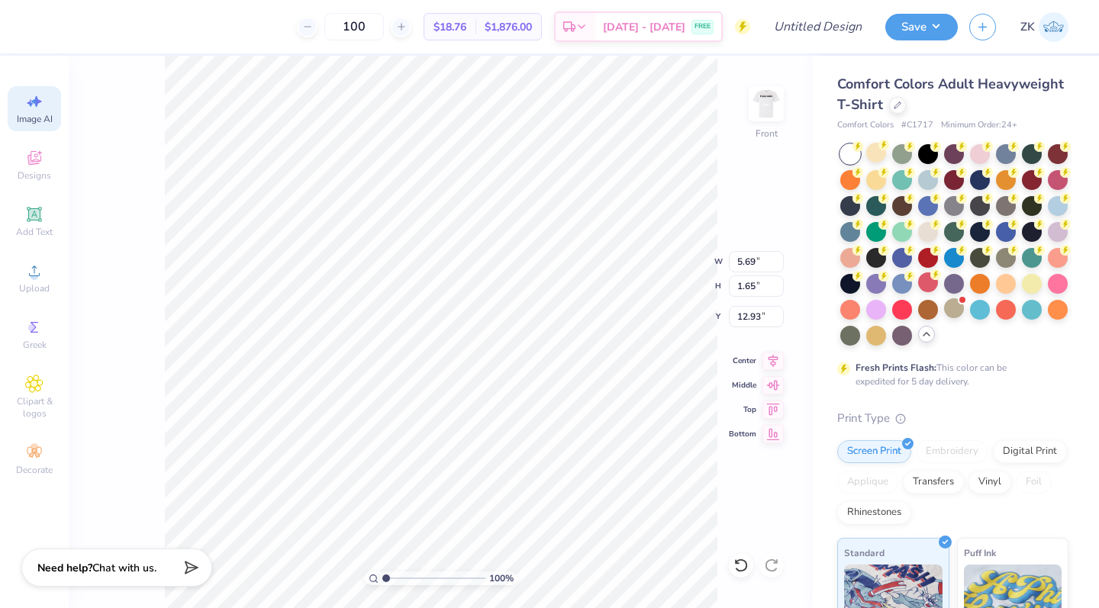
click at [32, 112] on div "Image AI" at bounding box center [34, 108] width 53 height 45
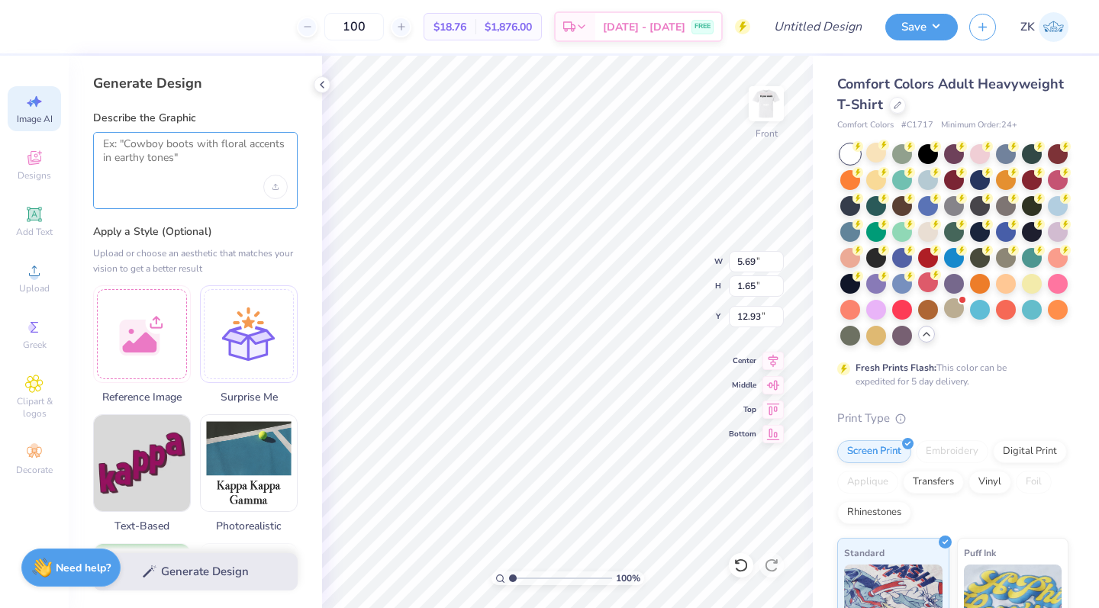
click at [170, 172] on textarea at bounding box center [195, 156] width 185 height 38
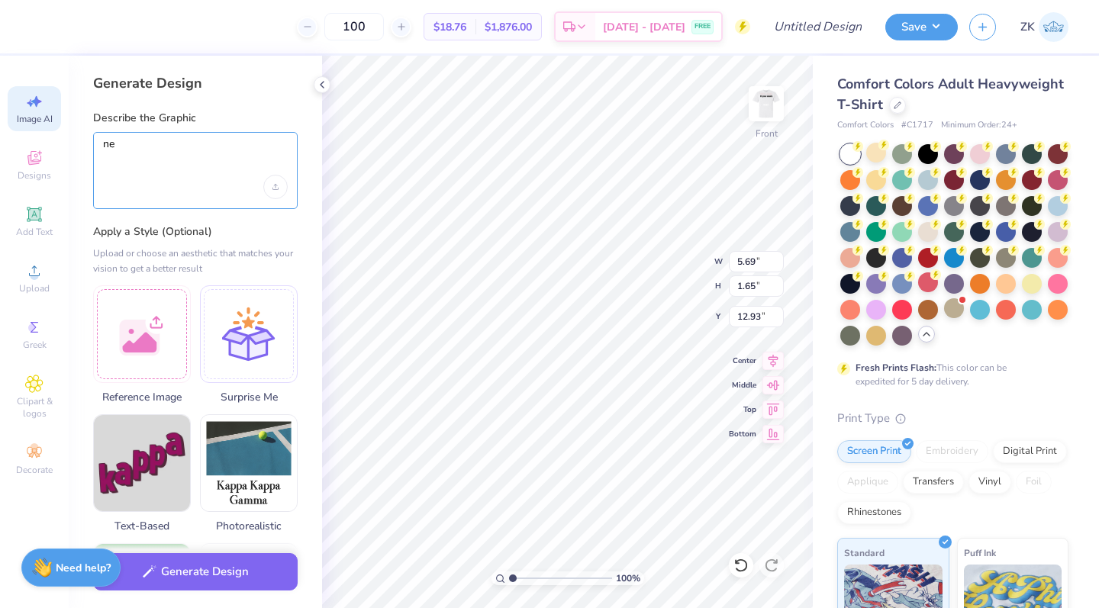
type textarea "n"
type textarea "outline of [US_STATE]"
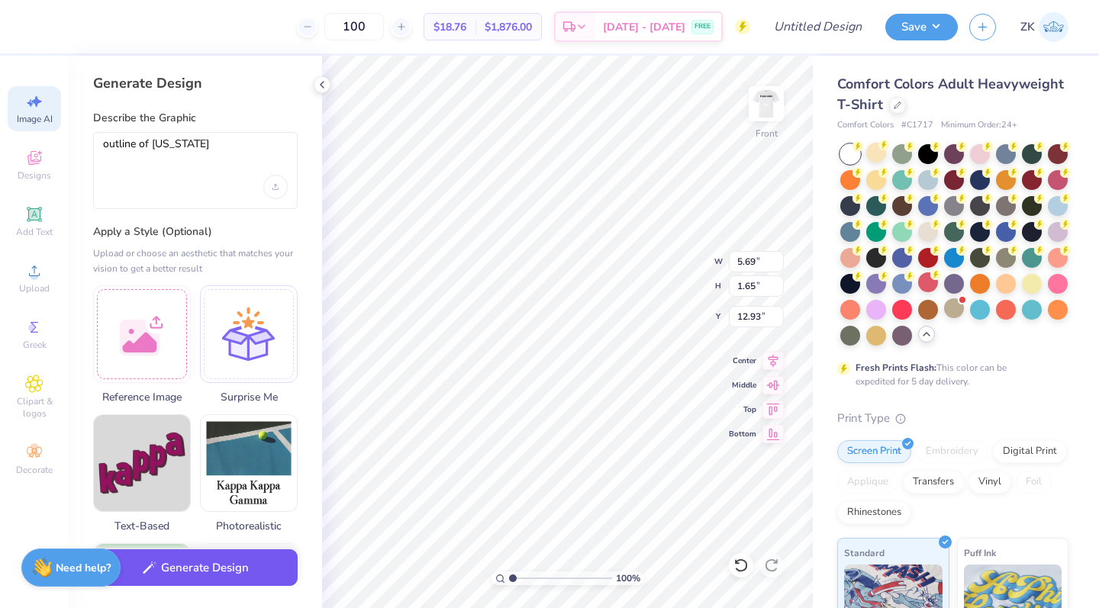
drag, startPoint x: 170, startPoint y: 172, endPoint x: 227, endPoint y: 577, distance: 409.2
click at [227, 577] on button "Generate Design" at bounding box center [195, 568] width 205 height 37
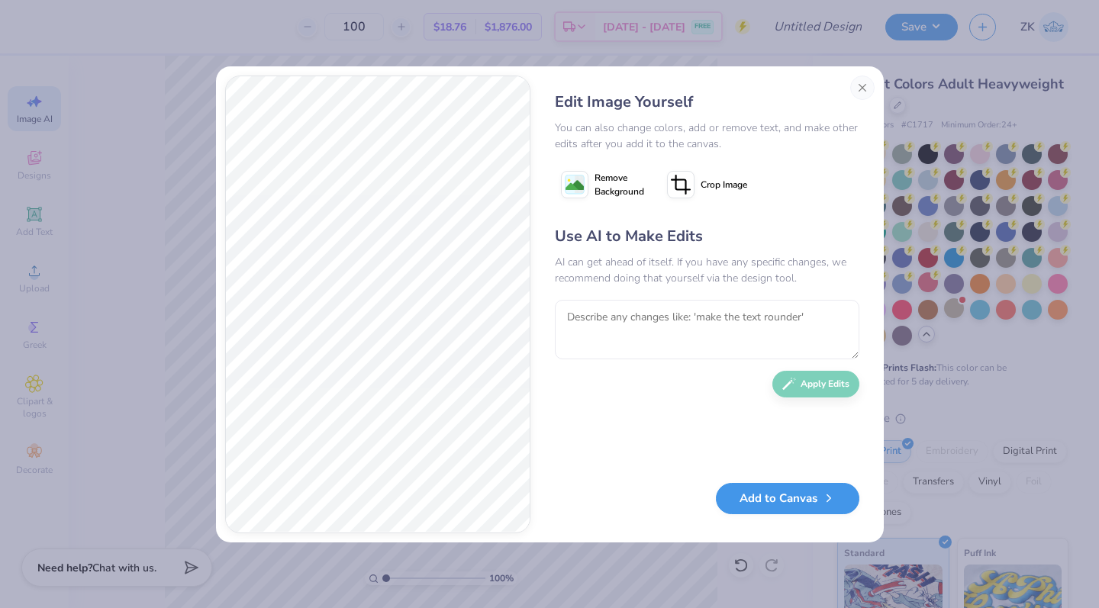
click at [781, 498] on button "Add to Canvas" at bounding box center [787, 498] width 143 height 31
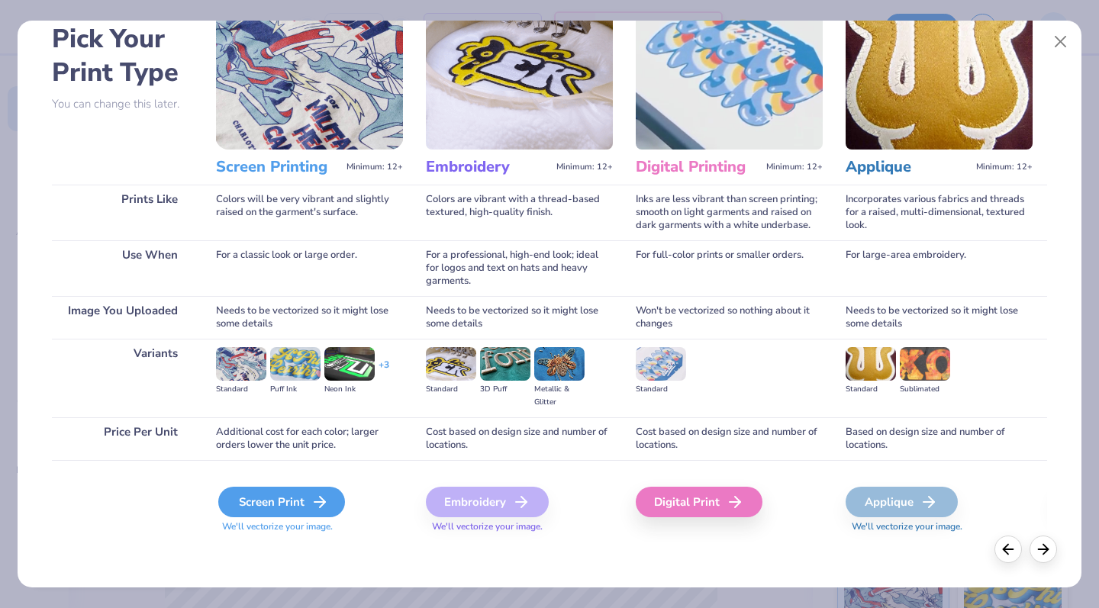
scroll to position [76, 0]
click at [289, 499] on div "Screen Print" at bounding box center [281, 502] width 127 height 31
click at [276, 492] on div "Screen Print" at bounding box center [281, 502] width 127 height 31
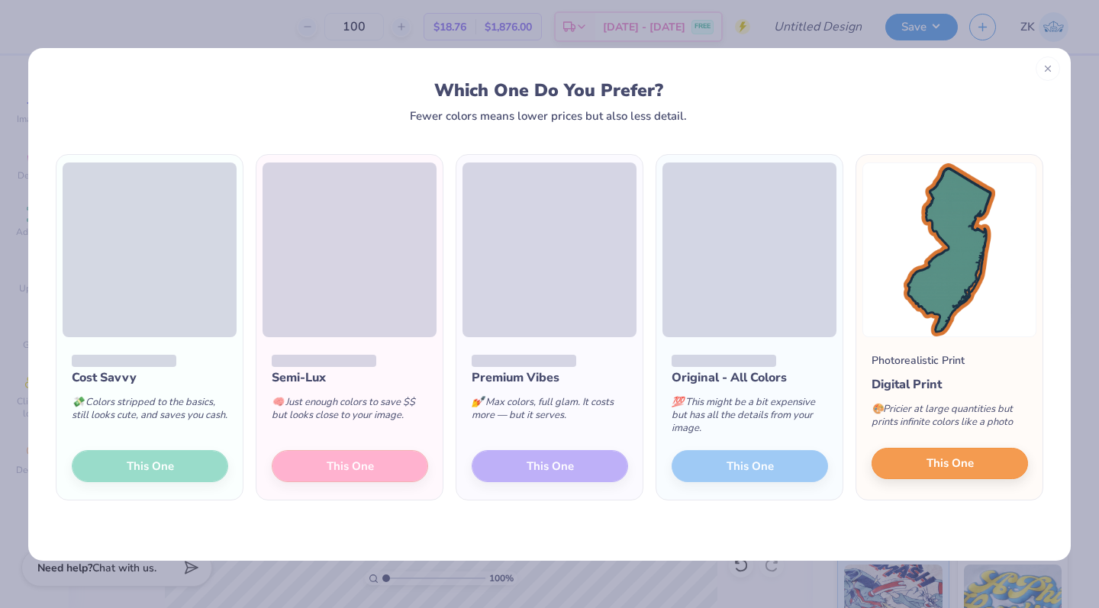
click at [932, 464] on span "This One" at bounding box center [950, 464] width 47 height 18
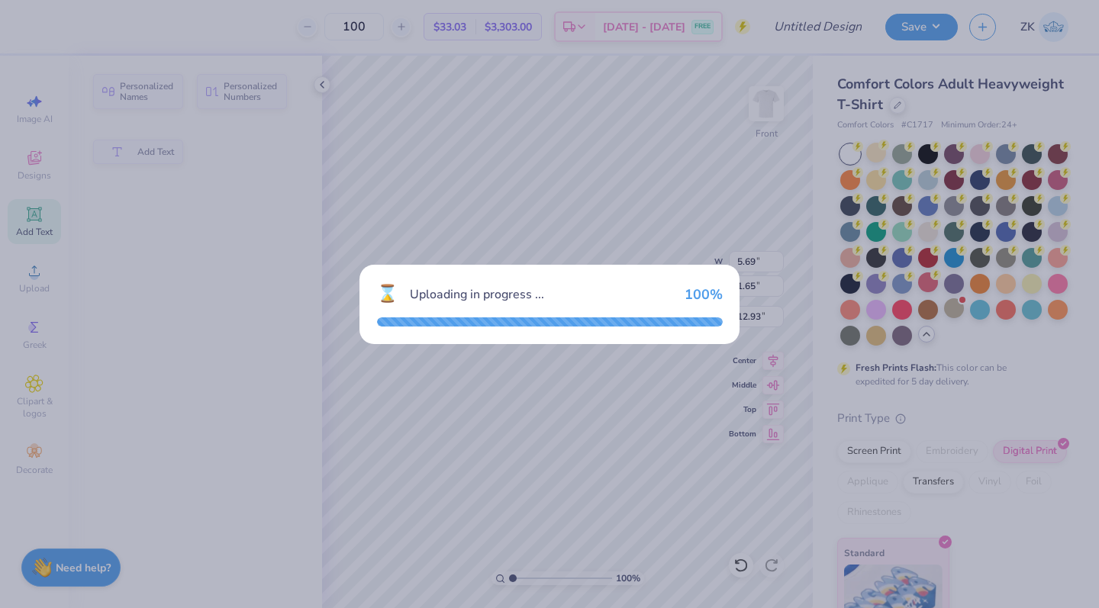
type input "9.56"
type input "18.00"
type input "4.75"
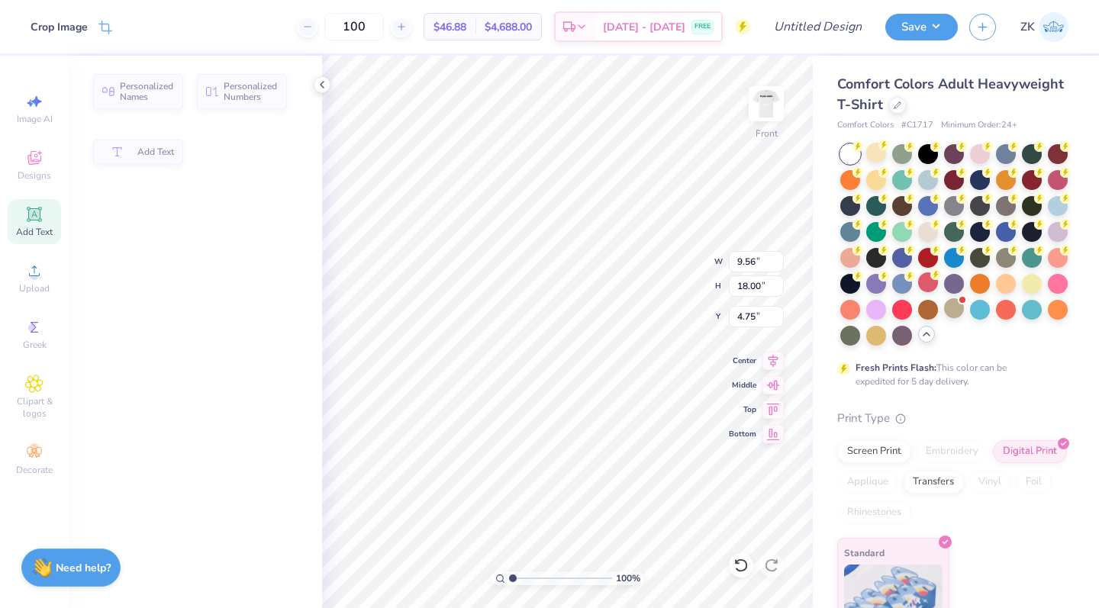
click at [38, 218] on icon at bounding box center [33, 213] width 11 height 11
type input "5.69"
type input "1.65"
type input "12.93"
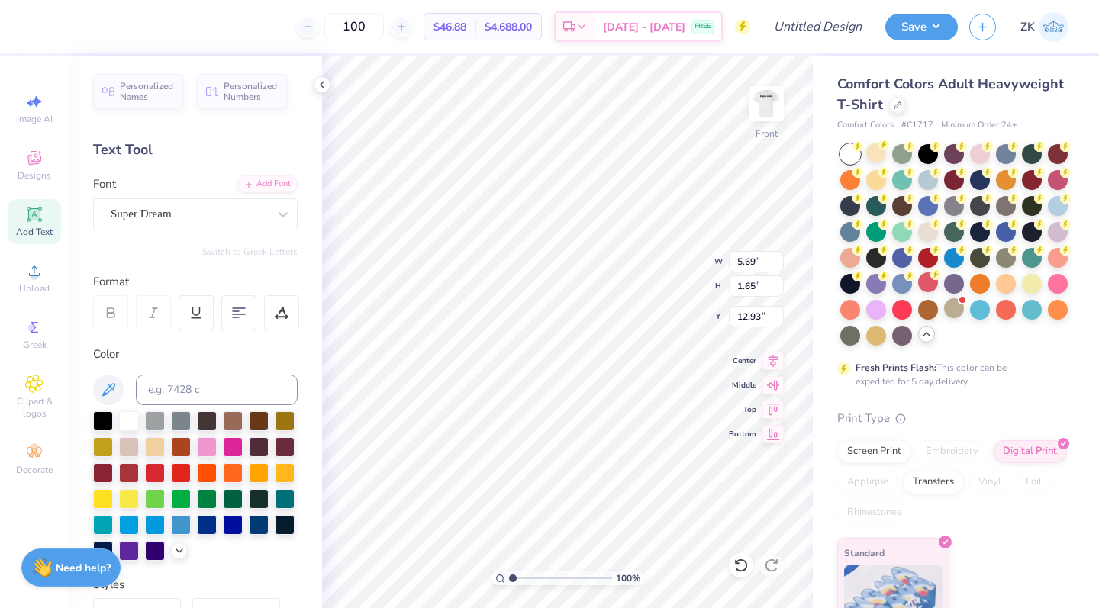
scroll to position [0, 5]
type textarea "Vote Jack for Jersey"
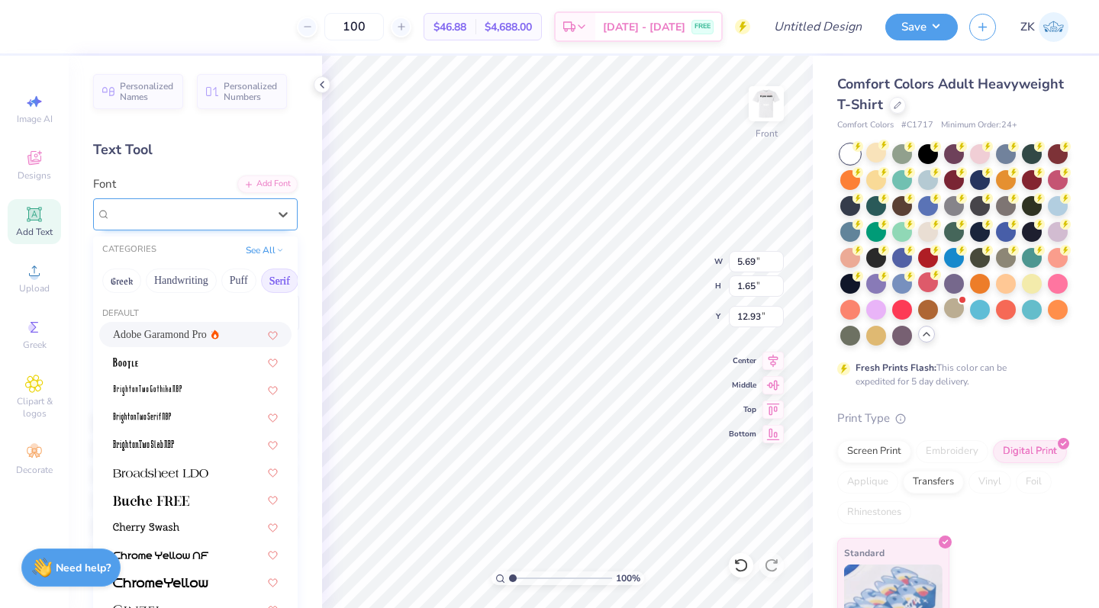
click at [202, 212] on div "Super Dream" at bounding box center [189, 214] width 160 height 24
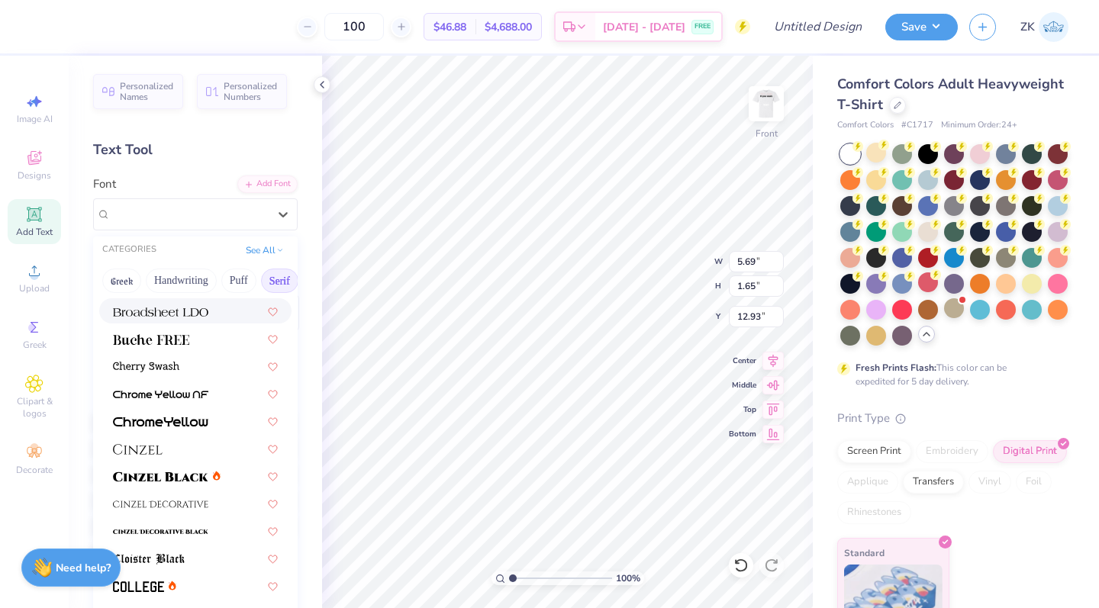
scroll to position [214, 0]
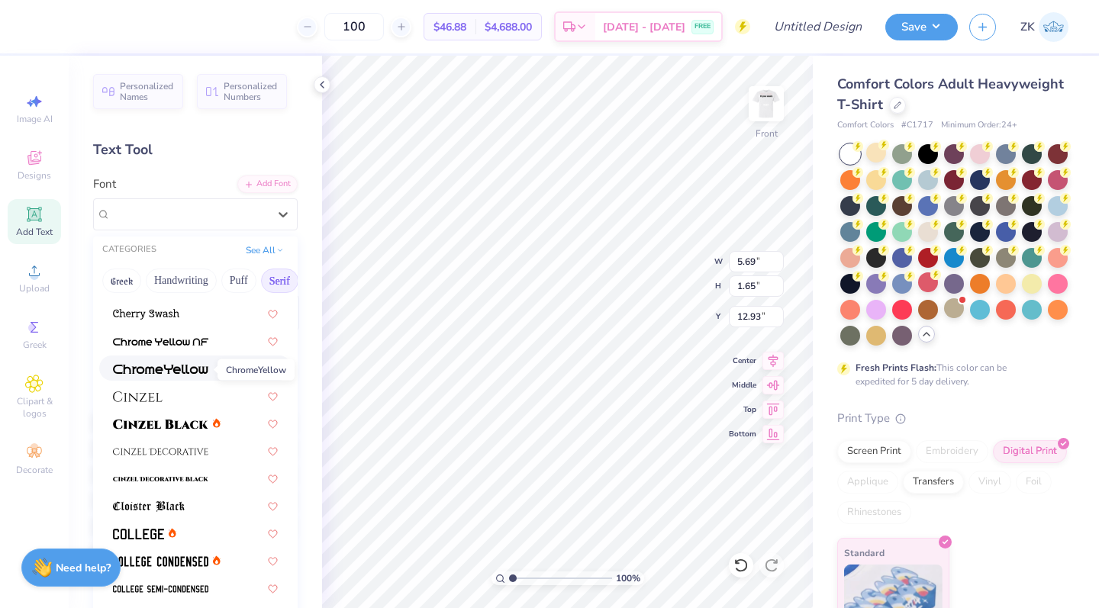
click at [145, 369] on img at bounding box center [160, 369] width 95 height 11
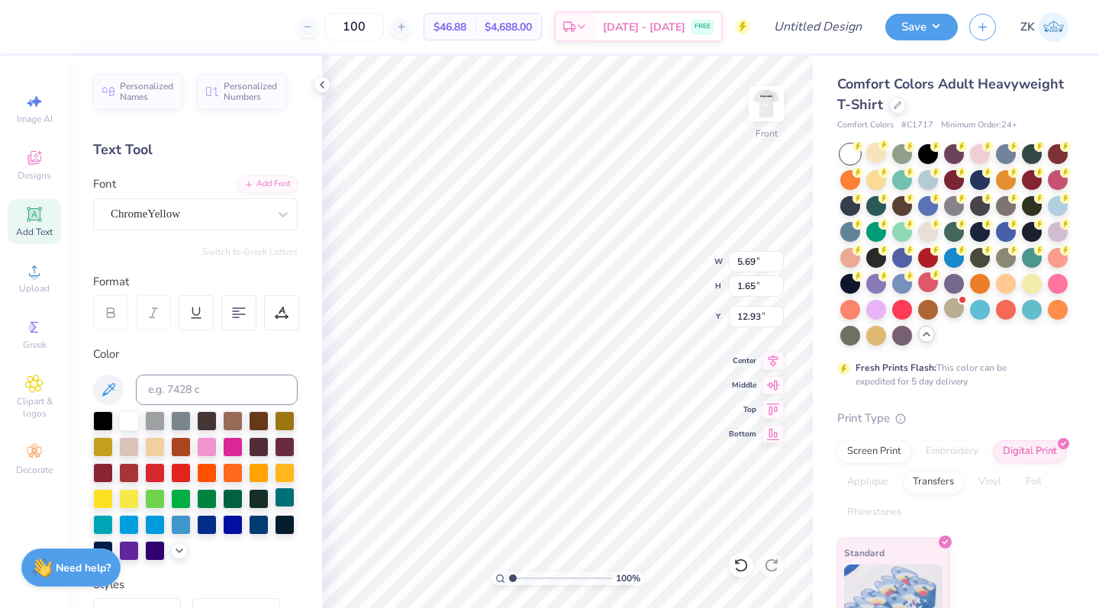
click at [277, 500] on div at bounding box center [285, 498] width 20 height 20
click at [255, 501] on div at bounding box center [259, 498] width 20 height 20
type input "3.75"
type input "9.56"
type input "18.00"
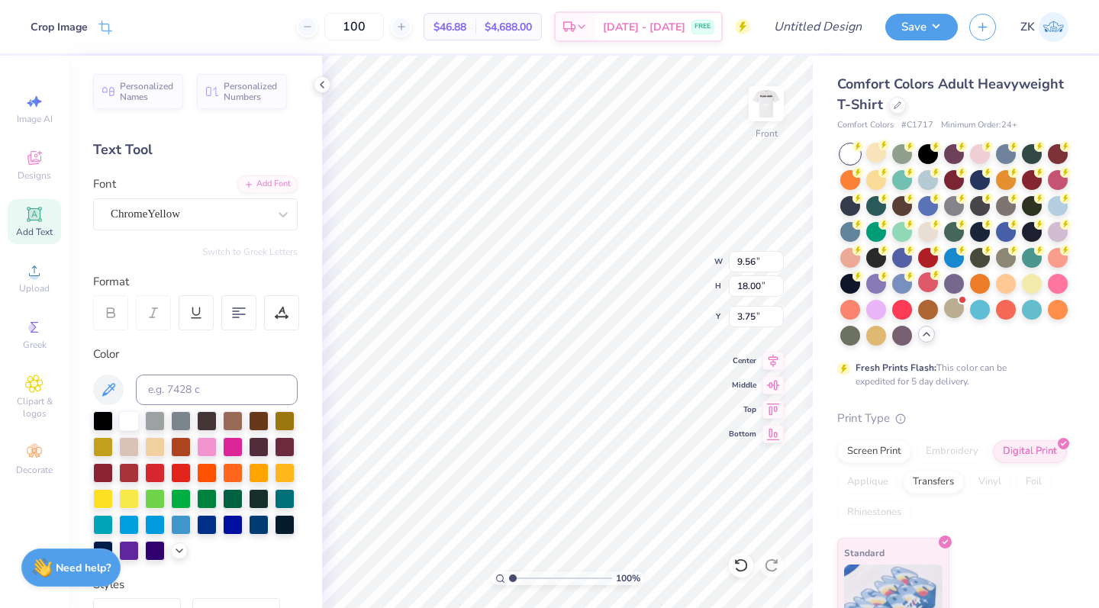
type input "4.75"
click at [768, 319] on div "100 % Front W 9.56 9.56 " H 18.00 18.00 " Y 4.95 4.95 " Center Middle Top Bottom" at bounding box center [567, 332] width 491 height 553
type input "4.75"
click at [35, 97] on icon at bounding box center [34, 101] width 18 height 18
select select "4"
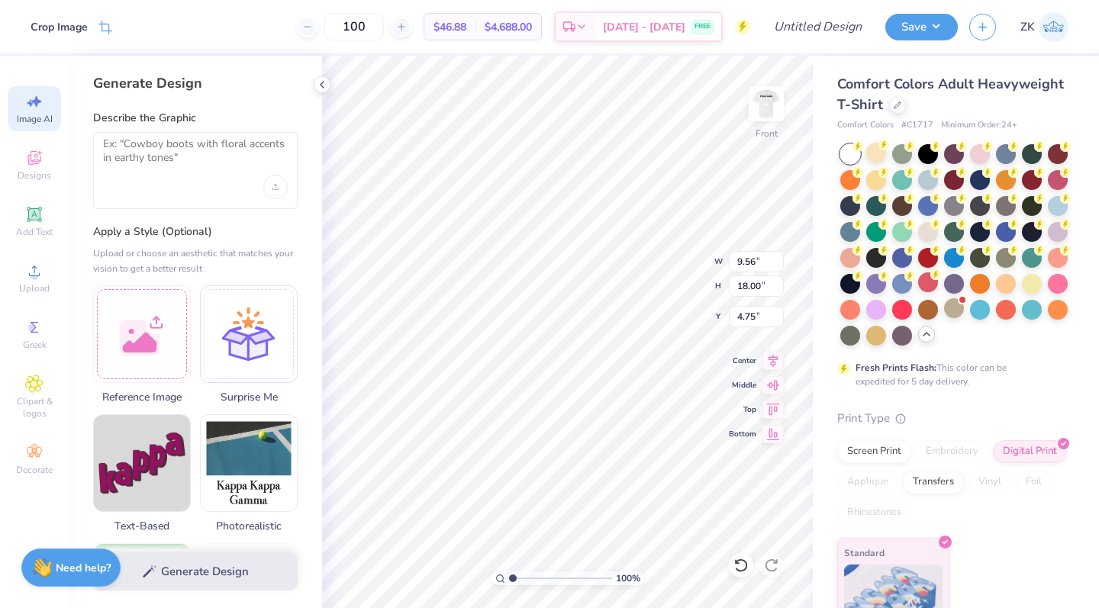
scroll to position [0, 0]
type input "5.30"
click at [769, 106] on img at bounding box center [766, 103] width 61 height 61
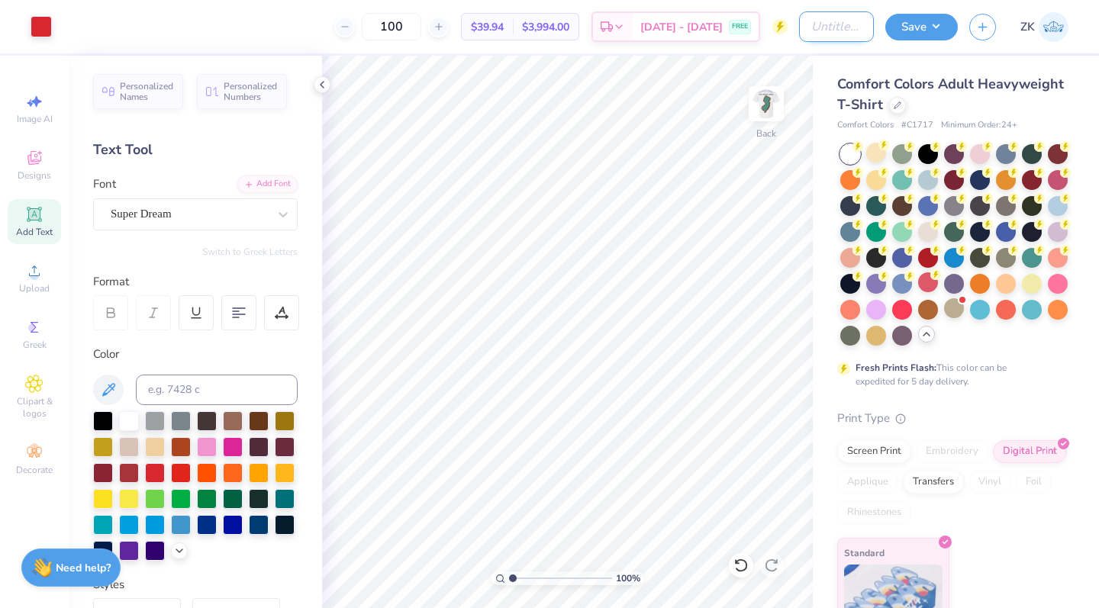
click at [815, 27] on input "Design Title" at bounding box center [836, 26] width 75 height 31
click at [384, 26] on input "100" at bounding box center [354, 26] width 60 height 27
type input "1"
type input "3"
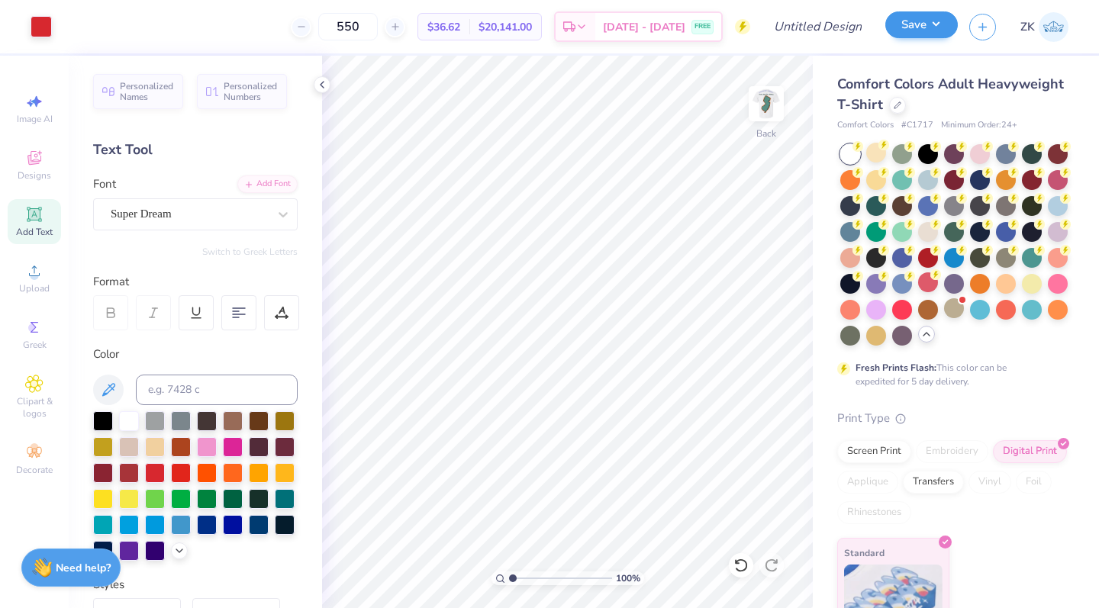
type input "550"
click at [941, 25] on button "Save" at bounding box center [921, 24] width 73 height 27
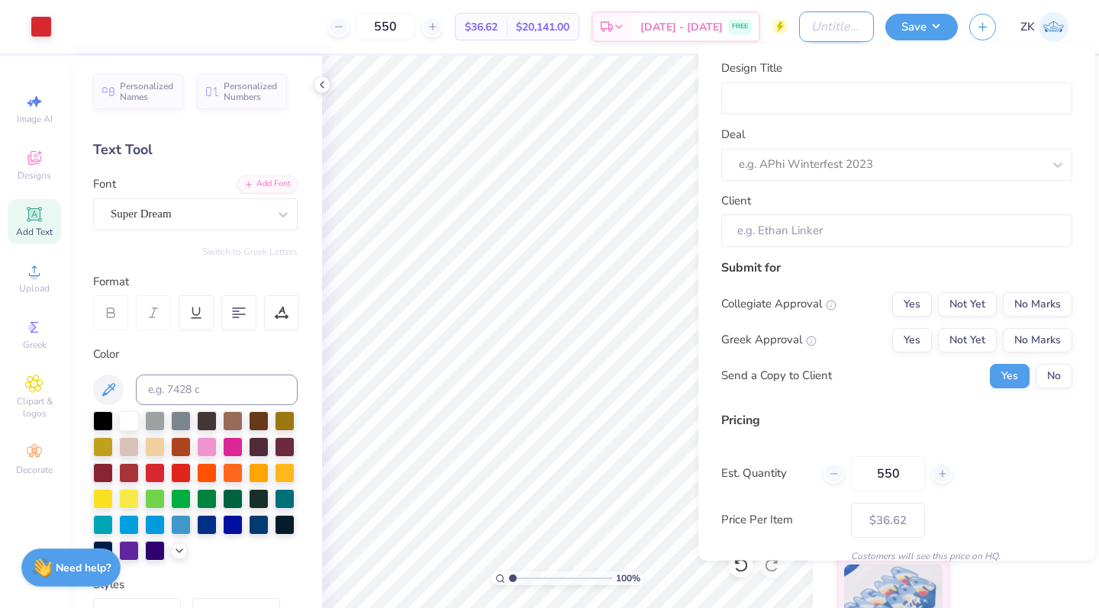
click at [808, 27] on input "Design Title" at bounding box center [836, 26] width 75 height 31
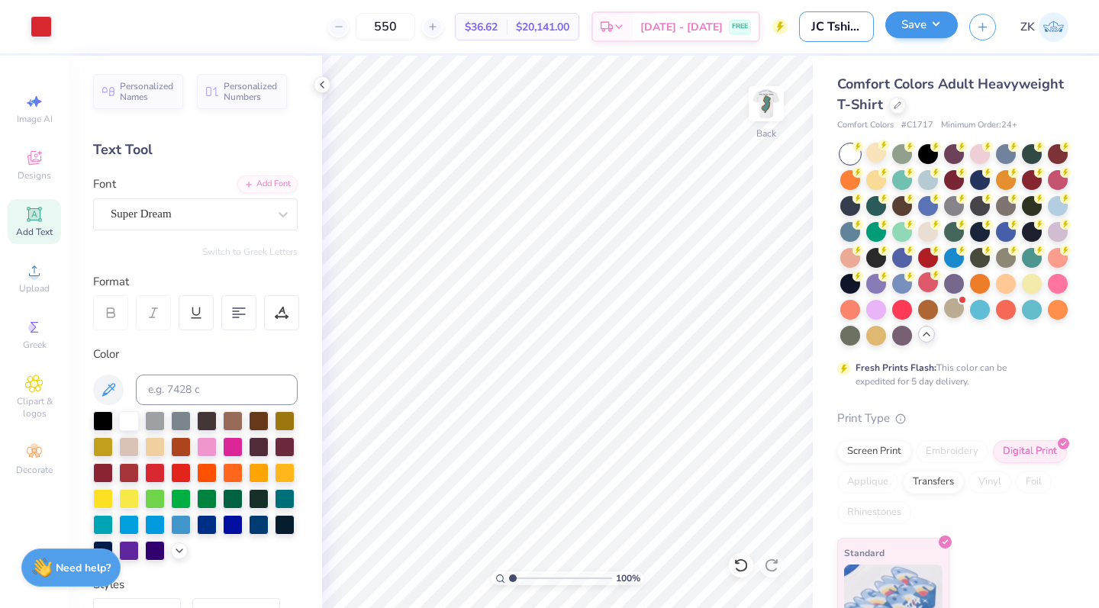
type input "JC Tshirt #1"
click at [937, 29] on button "Save" at bounding box center [921, 24] width 73 height 27
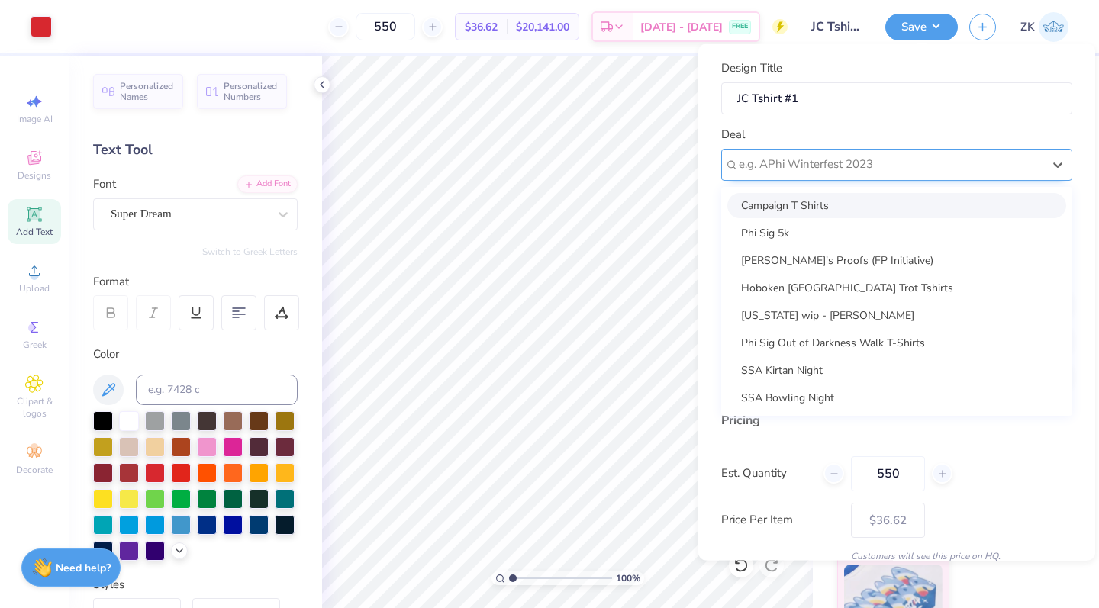
click at [812, 169] on div "e.g. APhi Winterfest 2023" at bounding box center [891, 165] width 304 height 18
click at [789, 205] on div "Campaign T Shirts" at bounding box center [896, 204] width 339 height 25
type input "[PERSON_NAME]"
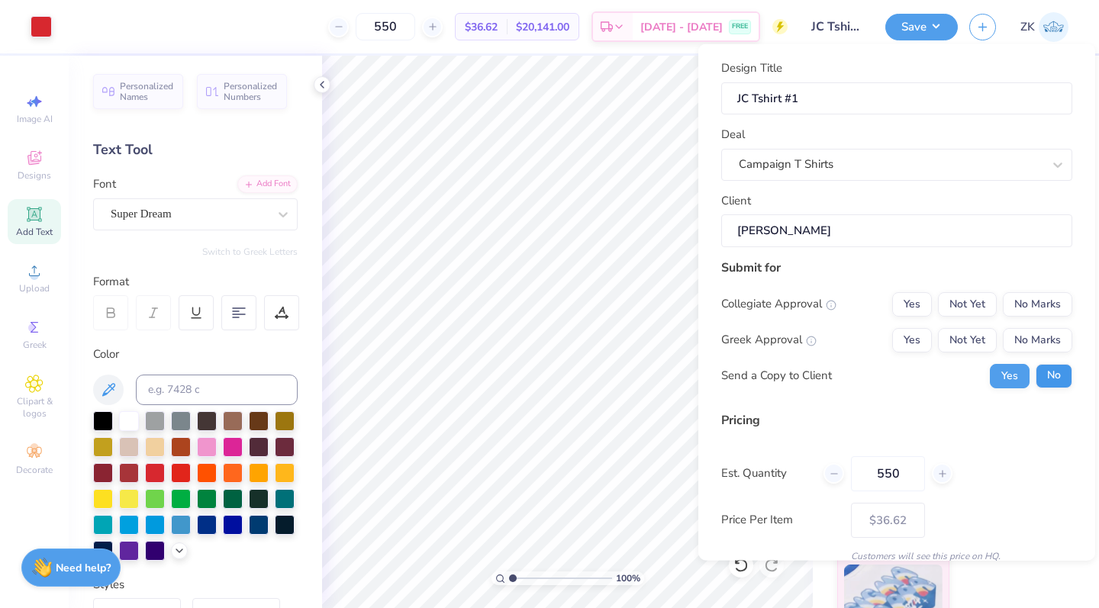
click at [1053, 366] on button "No" at bounding box center [1054, 375] width 37 height 24
click at [1041, 311] on button "No Marks" at bounding box center [1037, 304] width 69 height 24
click at [1037, 341] on button "No Marks" at bounding box center [1037, 339] width 69 height 24
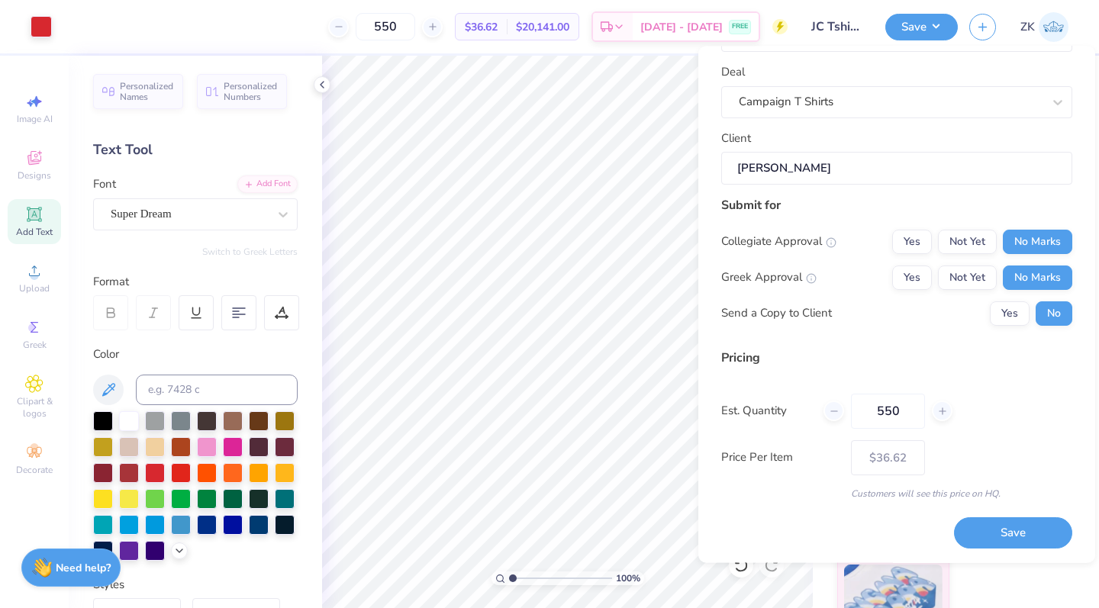
scroll to position [63, 0]
click at [978, 521] on button "Save" at bounding box center [1013, 534] width 118 height 31
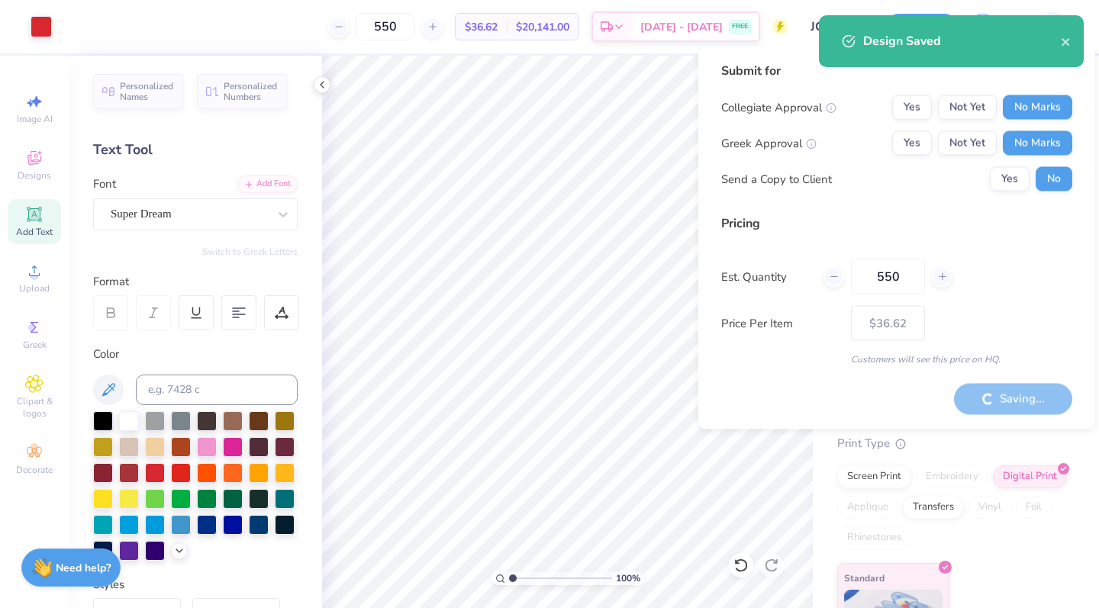
type input "– –"
